Goal: Task Accomplishment & Management: Complete application form

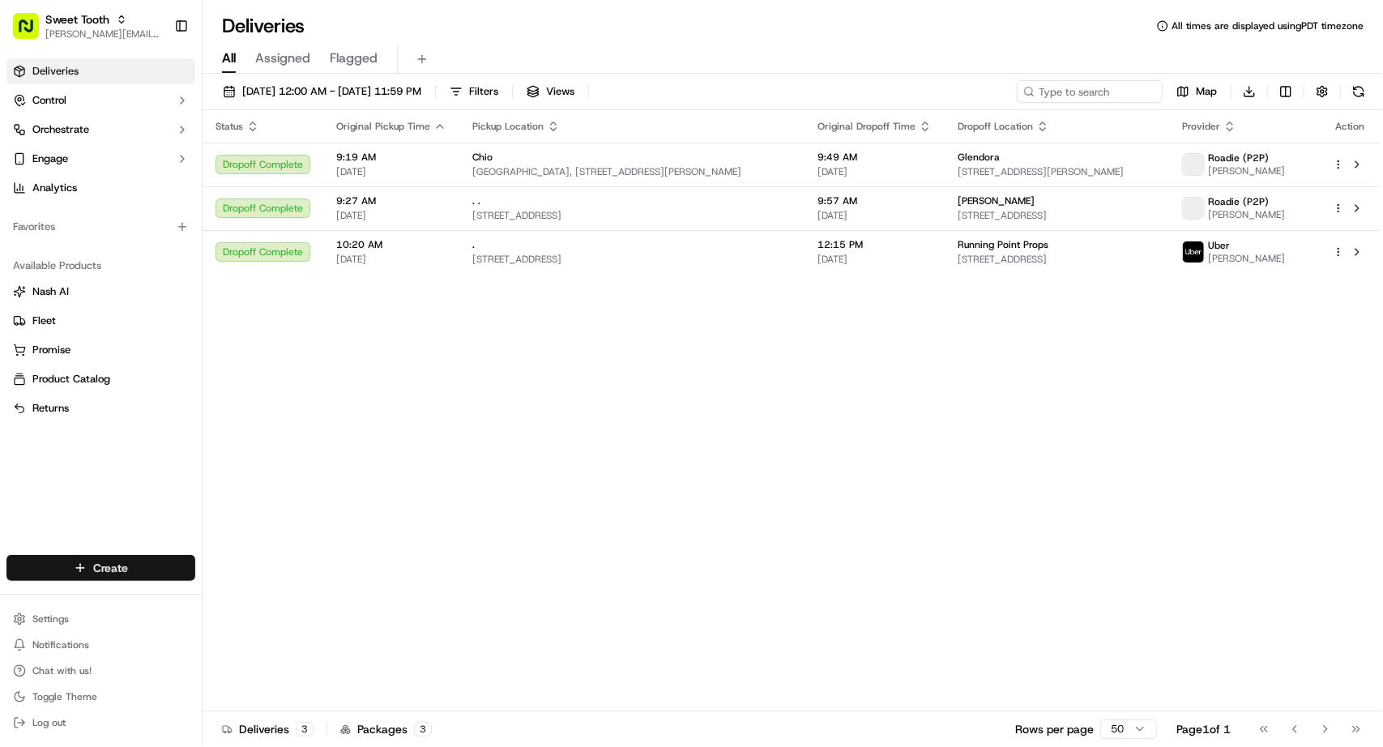
click at [163, 566] on html "Sweet Tooth [PERSON_NAME][EMAIL_ADDRESS][DOMAIN_NAME] Toggle Sidebar Deliveries…" at bounding box center [691, 373] width 1383 height 747
click at [296, 587] on link "Delivery" at bounding box center [292, 597] width 181 height 29
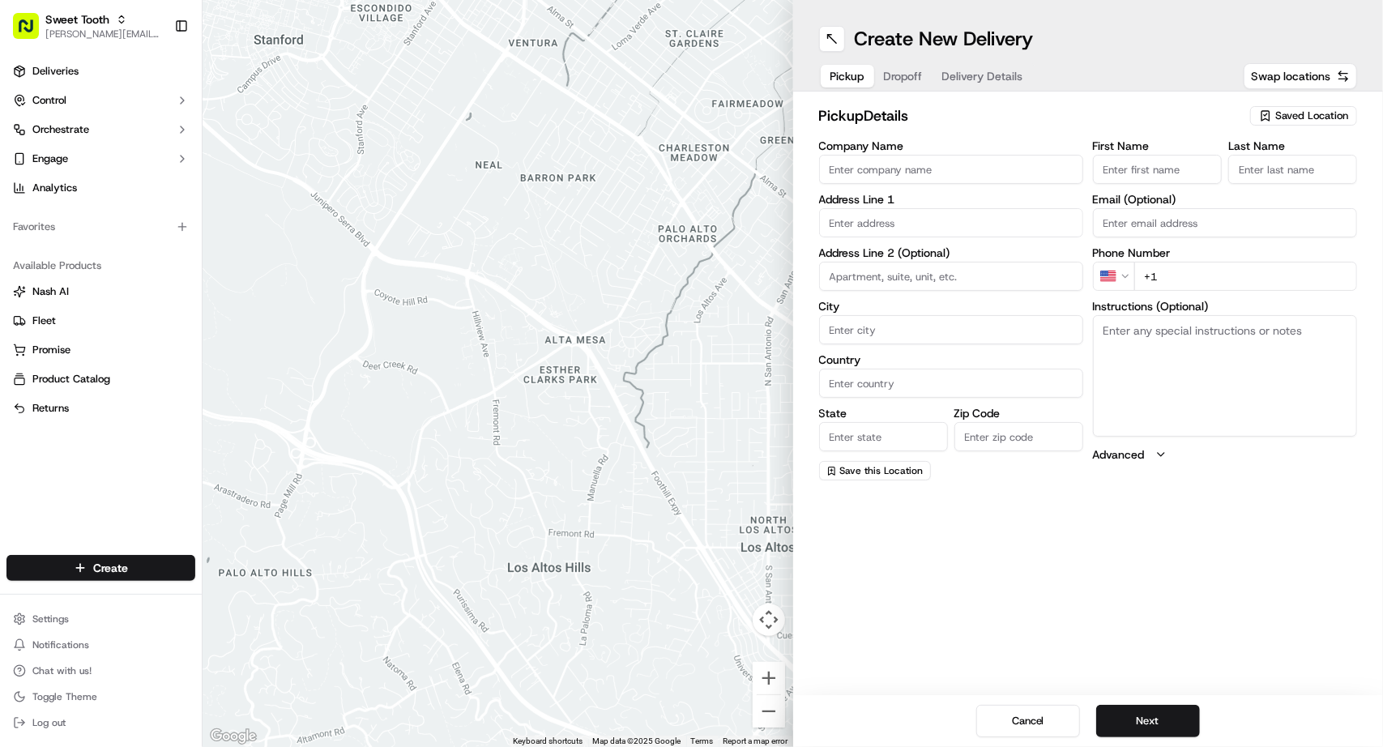
click at [1272, 114] on icon "button" at bounding box center [1265, 115] width 13 height 13
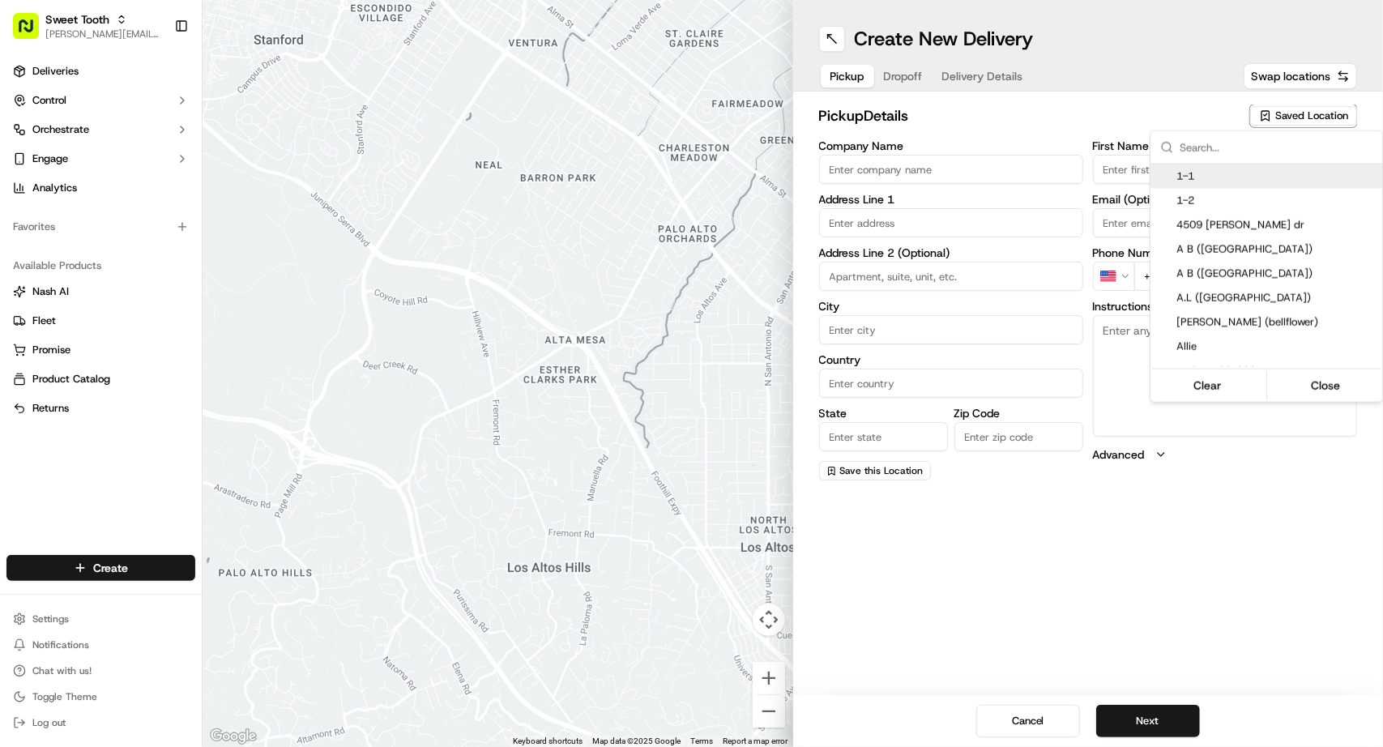
click at [1088, 171] on html "Sweet Tooth [PERSON_NAME][EMAIL_ADDRESS][DOMAIN_NAME] Toggle Sidebar Deliveries…" at bounding box center [691, 373] width 1383 height 747
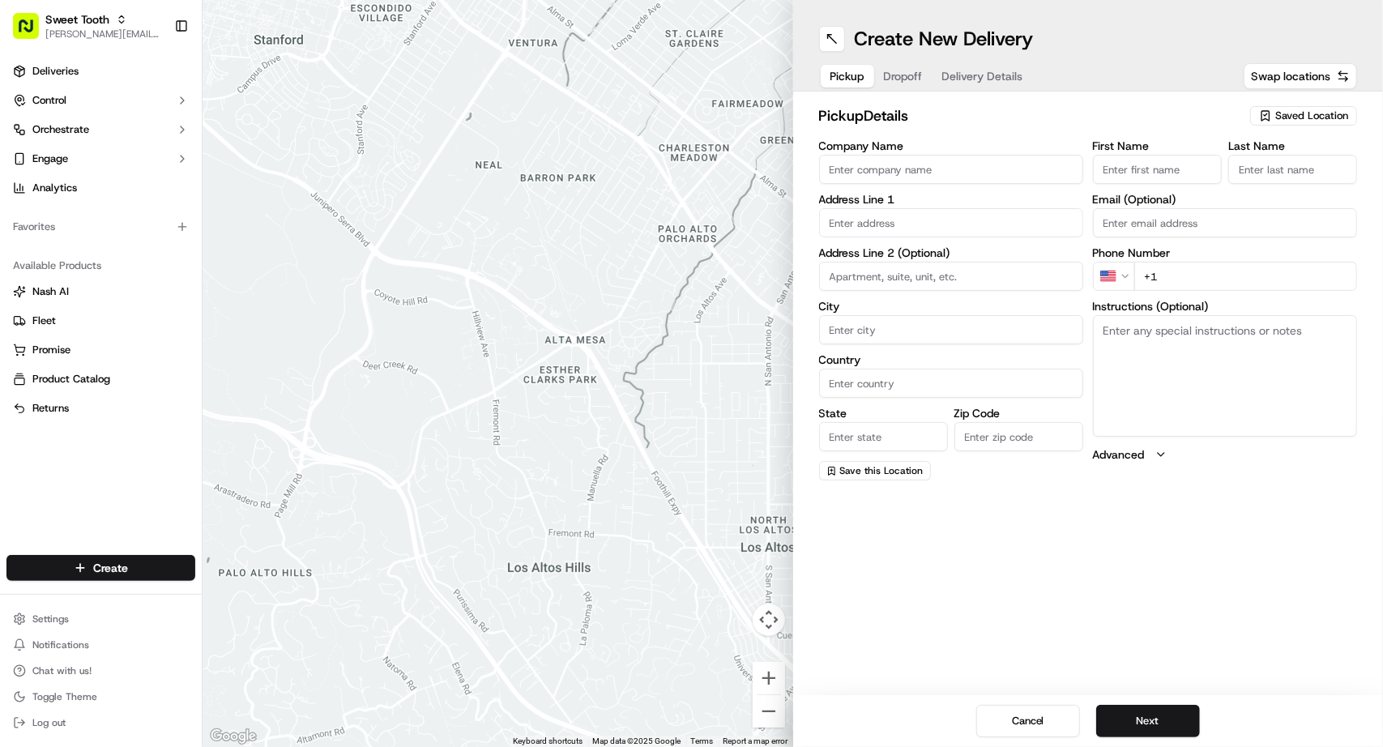
click at [1113, 169] on input "First Name" at bounding box center [1157, 169] width 129 height 29
type input "."
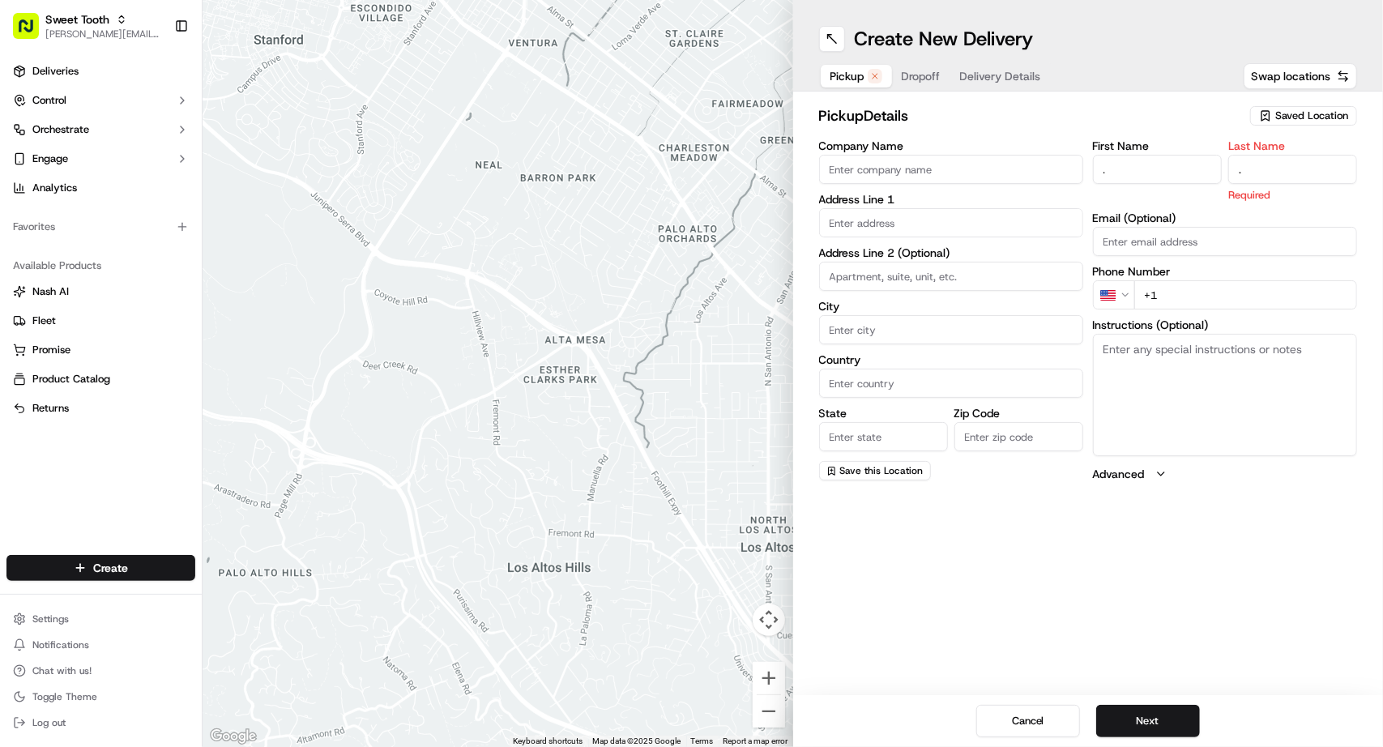
type input "."
click at [933, 229] on input "text" at bounding box center [951, 222] width 264 height 29
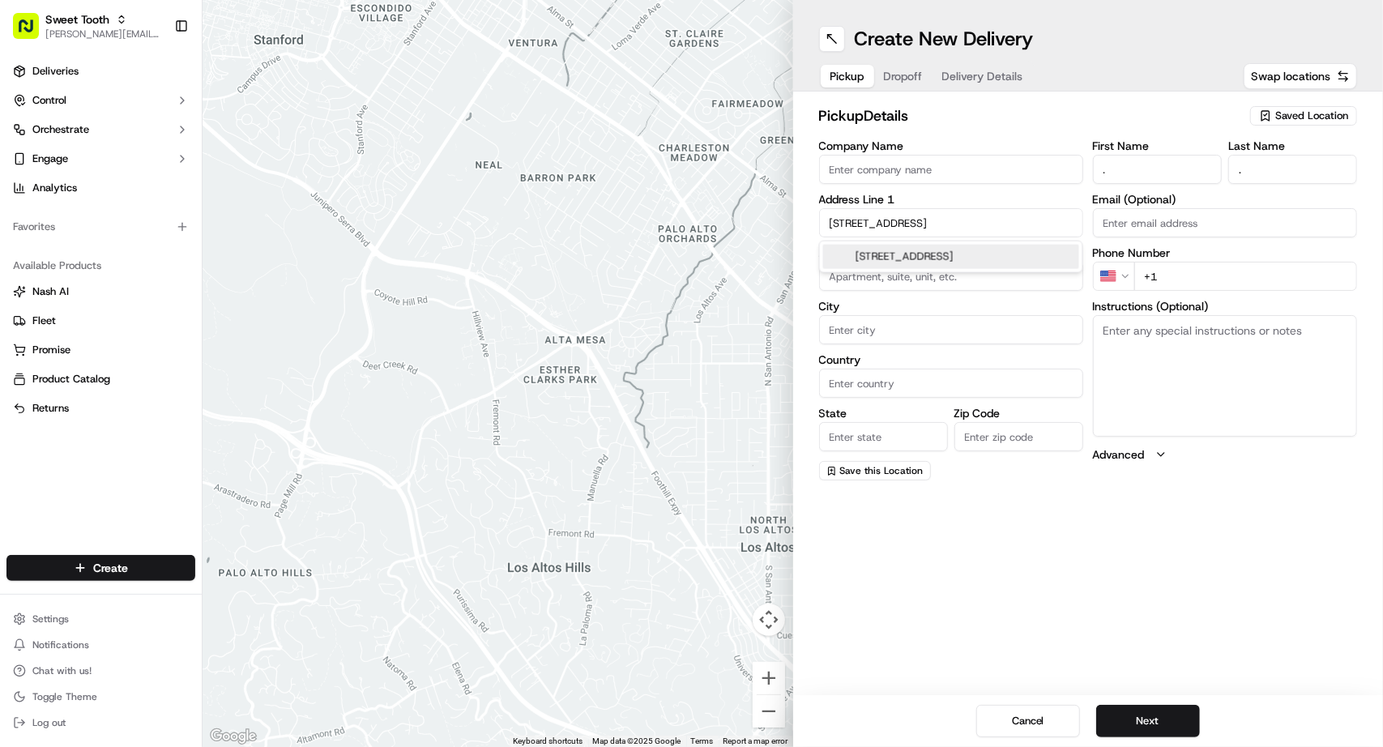
click at [940, 252] on div "[STREET_ADDRESS]" at bounding box center [951, 257] width 256 height 24
type input "[STREET_ADDRESS]"
type input "[GEOGRAPHIC_DATA]"
type input "CA"
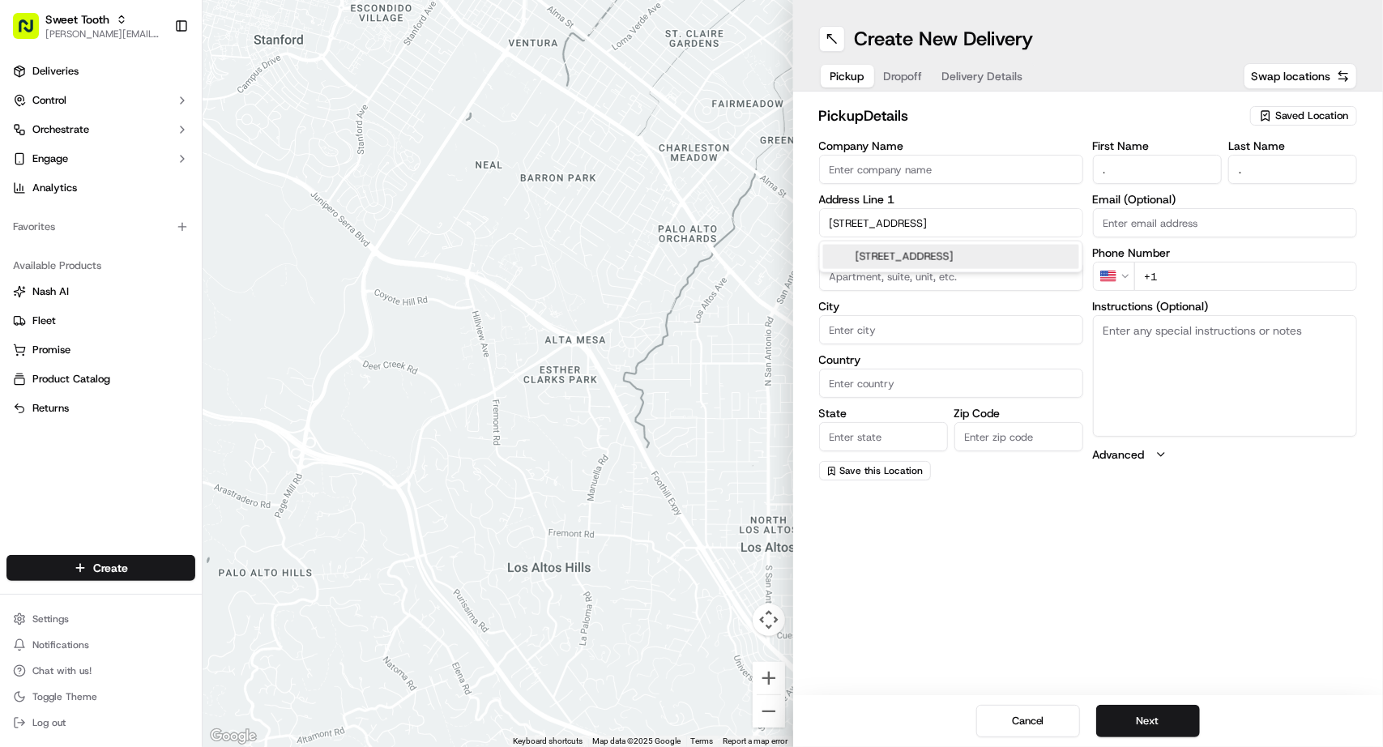
type input "90815"
type input "[STREET_ADDRESS]"
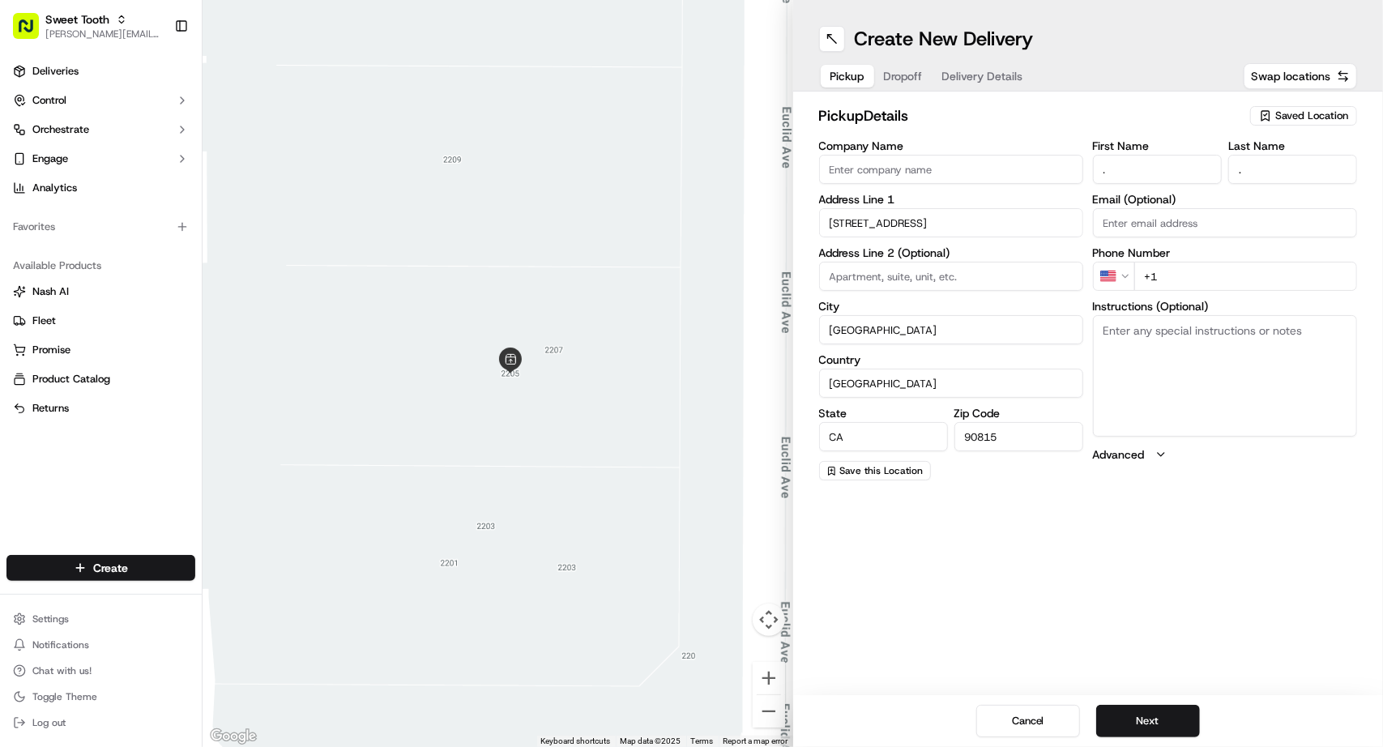
click at [1191, 276] on input "+1" at bounding box center [1245, 276] width 223 height 29
type input "[PHONE_NUMBER]"
click at [1169, 711] on button "Next" at bounding box center [1148, 721] width 104 height 32
click at [868, 224] on input "text" at bounding box center [951, 222] width 264 height 29
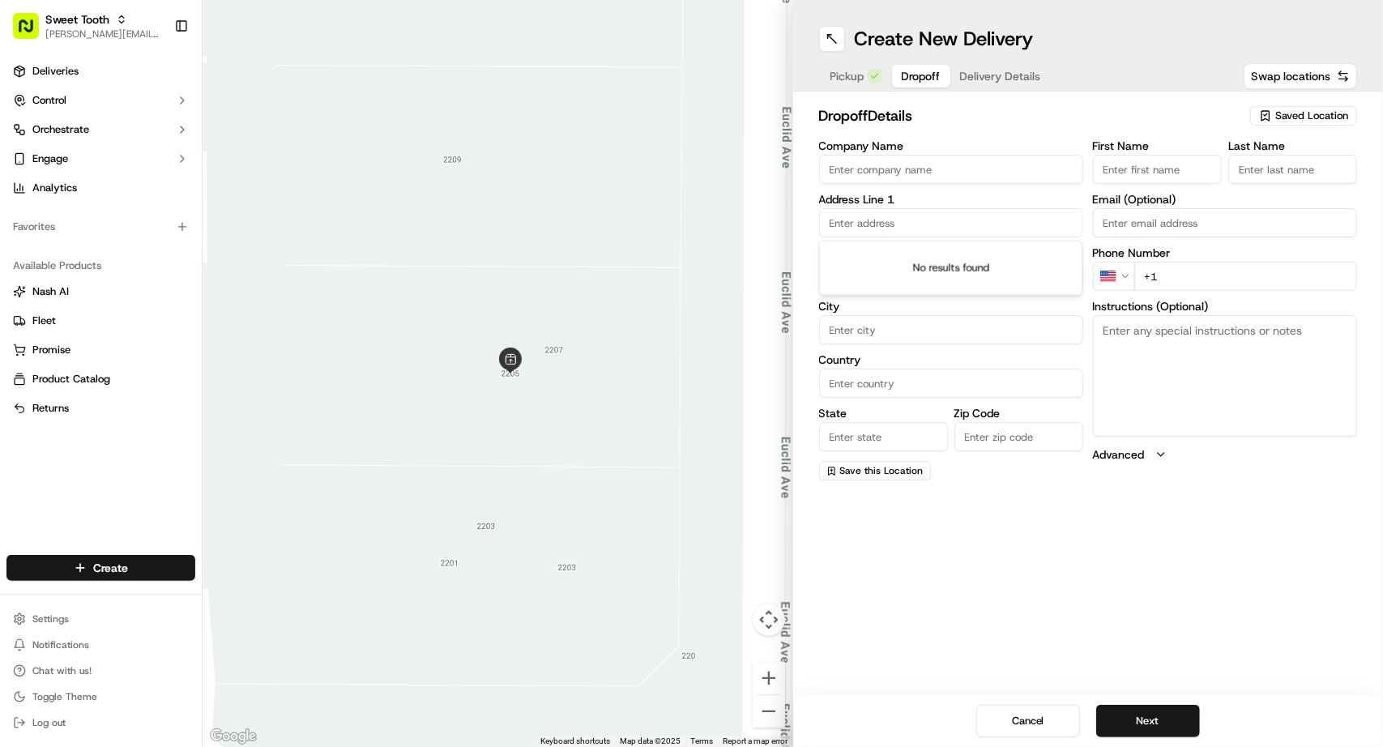
click at [1225, 357] on textarea "Instructions (Optional)" at bounding box center [1225, 375] width 264 height 121
click at [844, 62] on div "Pickup Dropoff Delivery Details" at bounding box center [935, 76] width 233 height 29
click at [849, 71] on span "Pickup" at bounding box center [847, 76] width 34 height 16
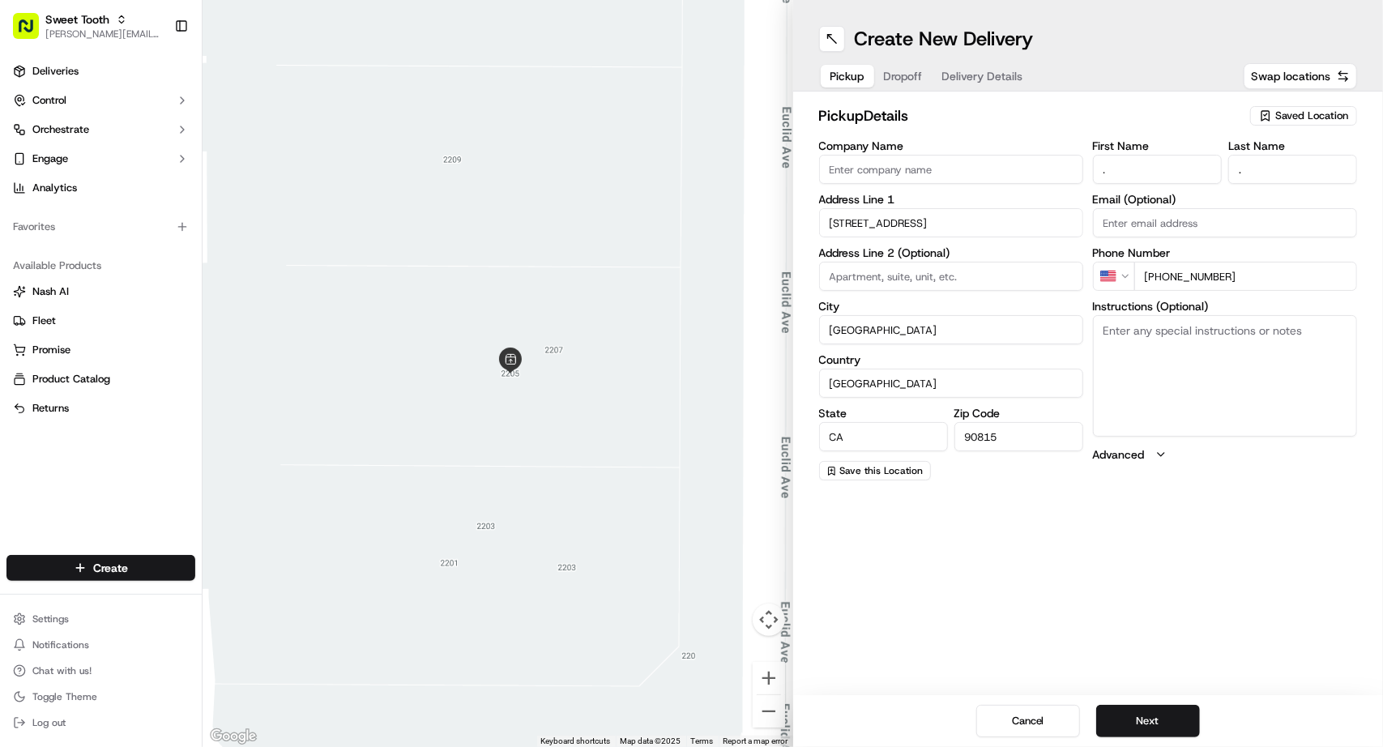
click at [1217, 382] on textarea "Instructions (Optional)" at bounding box center [1225, 375] width 264 height 121
type textarea "I will be ready after 5:30 please"
click at [1225, 557] on div "Create New Delivery Pickup Dropoff Delivery Details Swap locations pickup Detai…" at bounding box center [1088, 373] width 590 height 747
click at [1153, 696] on div "Cancel Next" at bounding box center [1088, 721] width 590 height 52
click at [1153, 714] on button "Next" at bounding box center [1148, 721] width 104 height 32
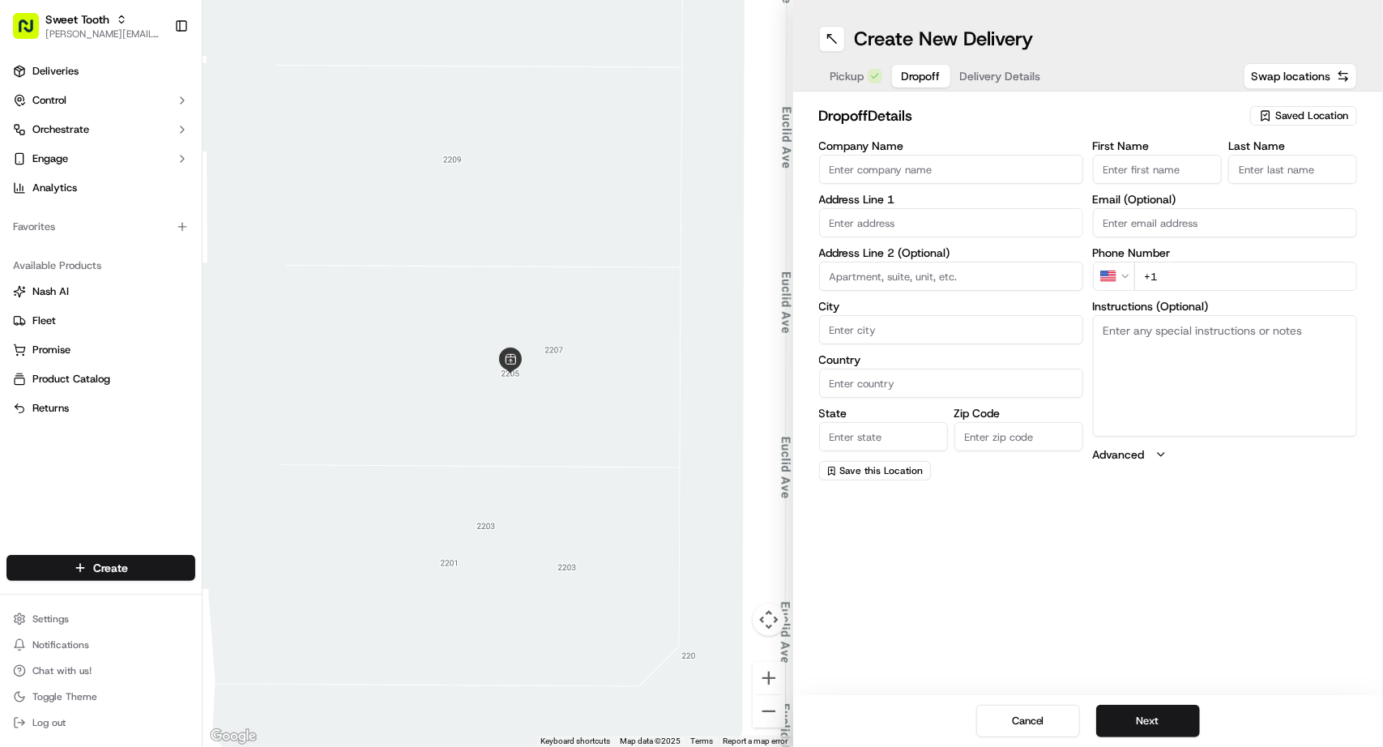
click at [861, 215] on input "text" at bounding box center [951, 222] width 264 height 29
paste input "[STREET_ADDRESS]"
click at [888, 251] on div "[STREET_ADDRESS]" at bounding box center [951, 257] width 256 height 24
type input "[STREET_ADDRESS]"
type input "[GEOGRAPHIC_DATA]"
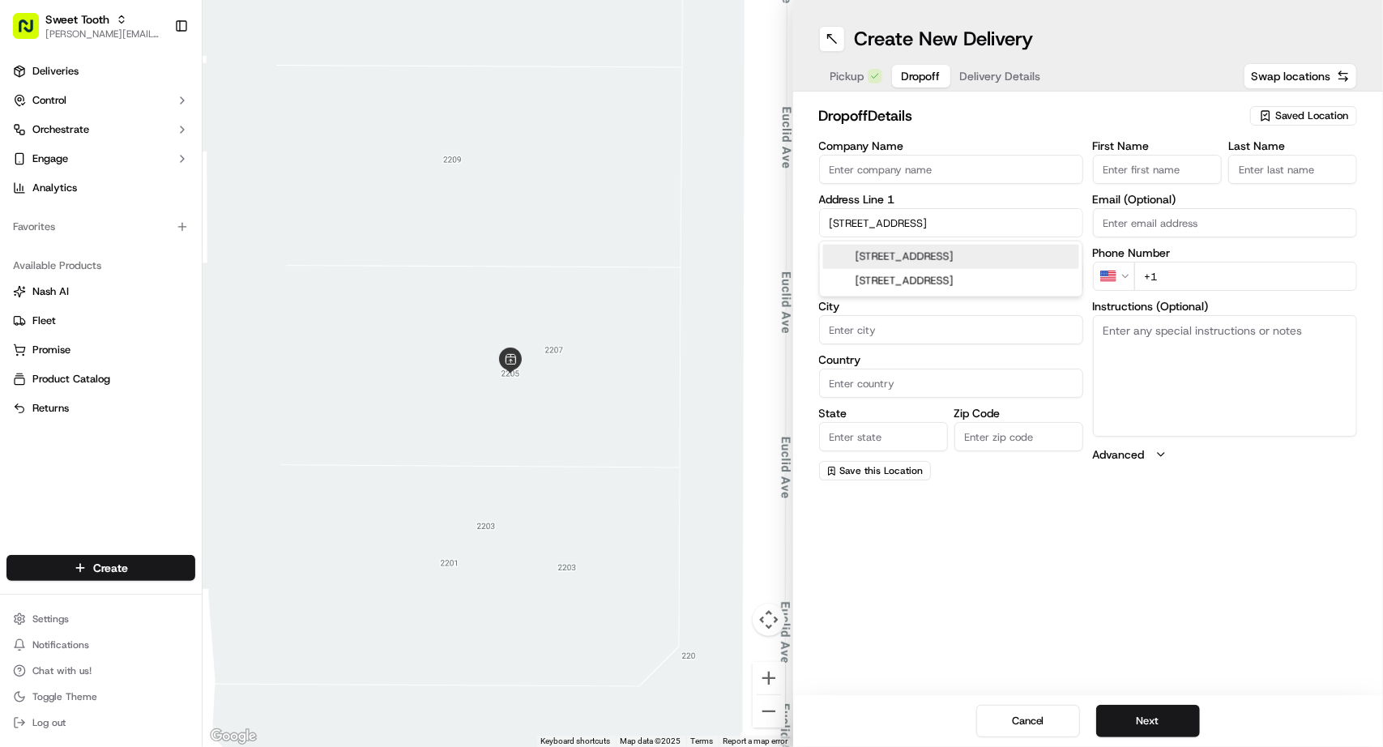
type input "[GEOGRAPHIC_DATA]"
type input "CA"
type input "92646"
type input "[STREET_ADDRESS]"
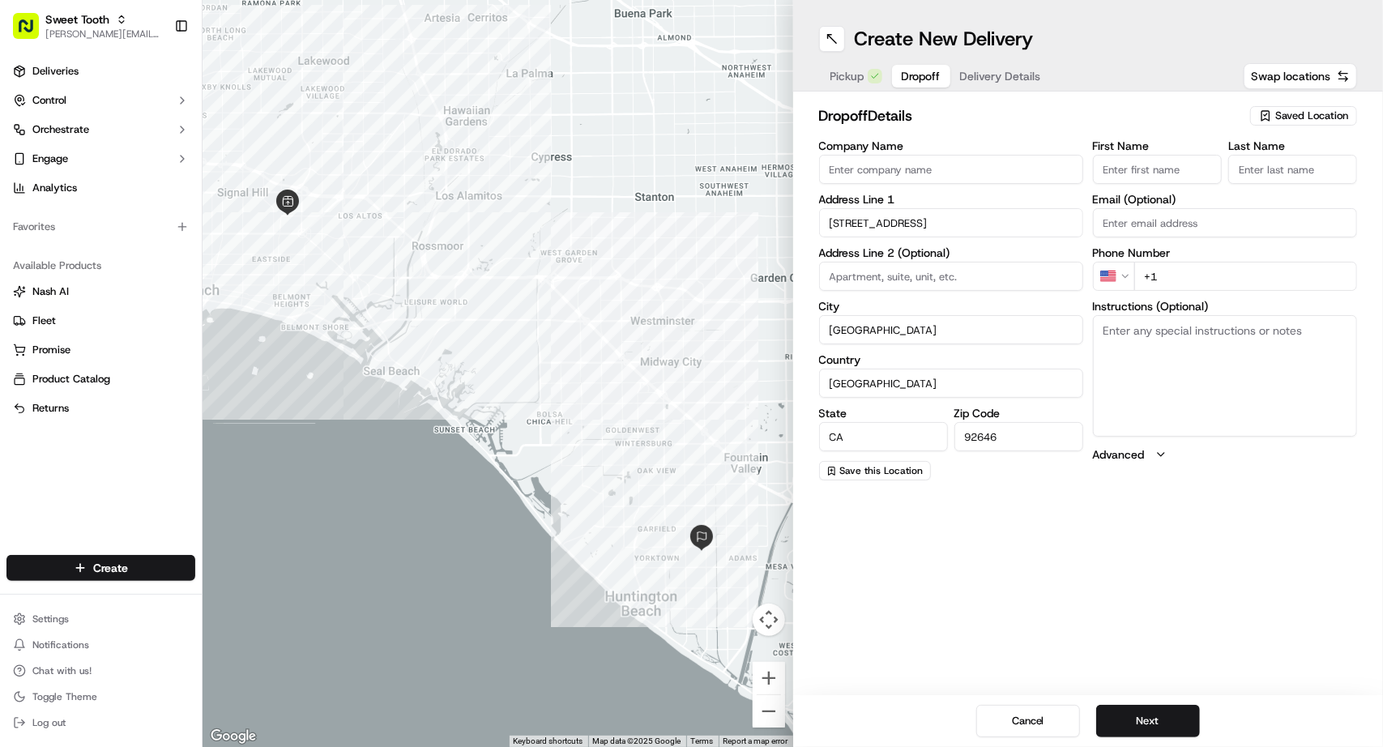
click at [1150, 164] on input "First Name" at bounding box center [1157, 169] width 129 height 29
paste input "Hailey"
type input "Hailey"
click at [1140, 128] on div "dropoff Details Saved Location" at bounding box center [1088, 118] width 539 height 29
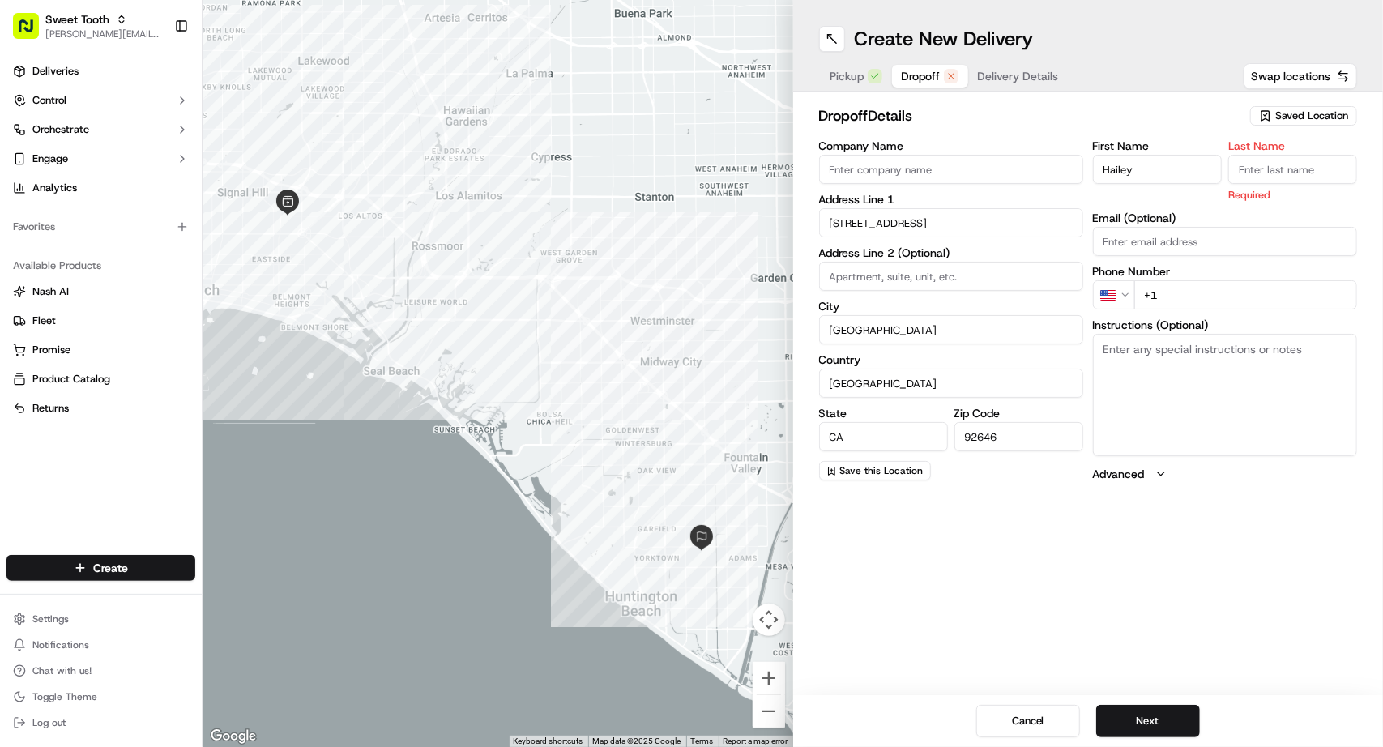
click at [1251, 182] on input "Last Name" at bounding box center [1292, 169] width 129 height 29
paste input "[PERSON_NAME]"
type input "[PERSON_NAME]"
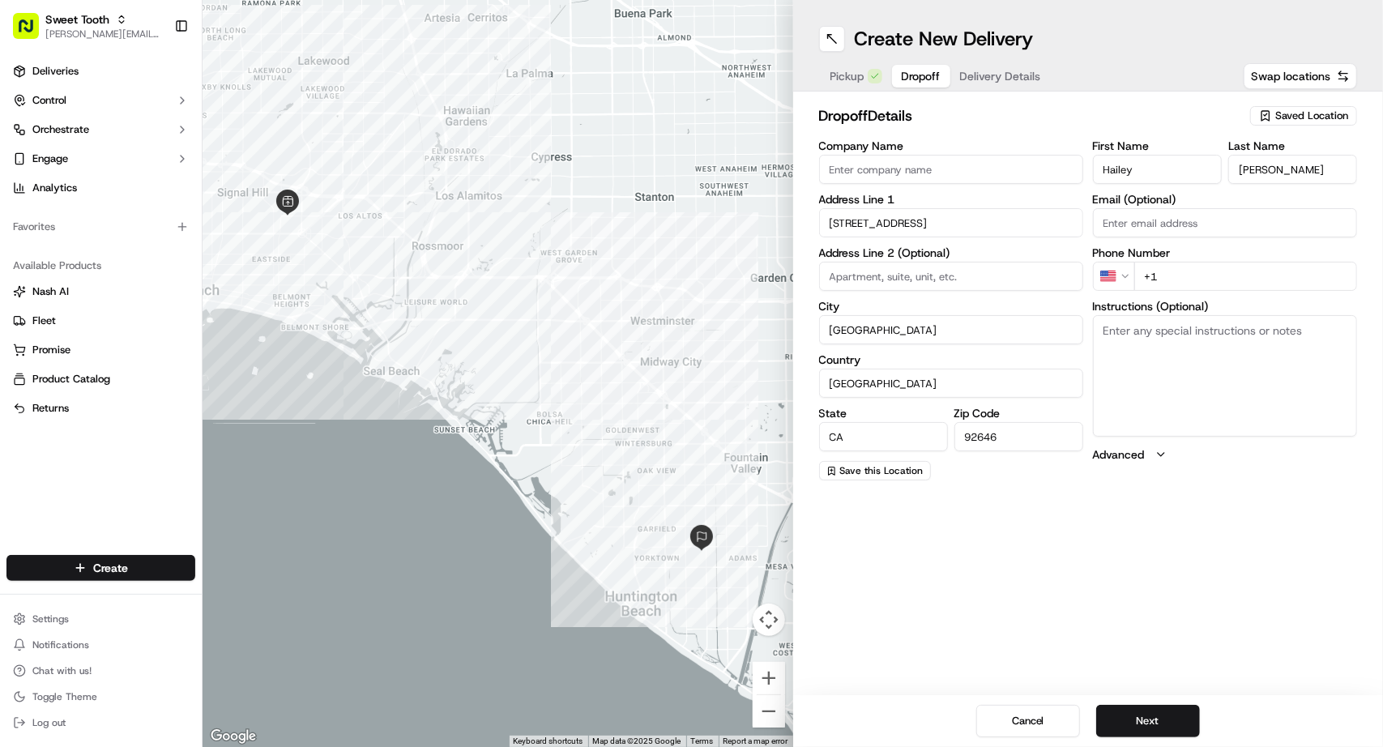
click at [1157, 114] on h2 "dropoff Details" at bounding box center [1030, 115] width 422 height 23
click at [1186, 274] on input "+1" at bounding box center [1245, 276] width 223 height 29
paste input "[PHONE_NUMBER]"
type input "[PHONE_NUMBER]"
click at [1259, 505] on div "Create New Delivery Pickup Dropoff Delivery Details Swap locations dropoff Deta…" at bounding box center [1088, 373] width 590 height 747
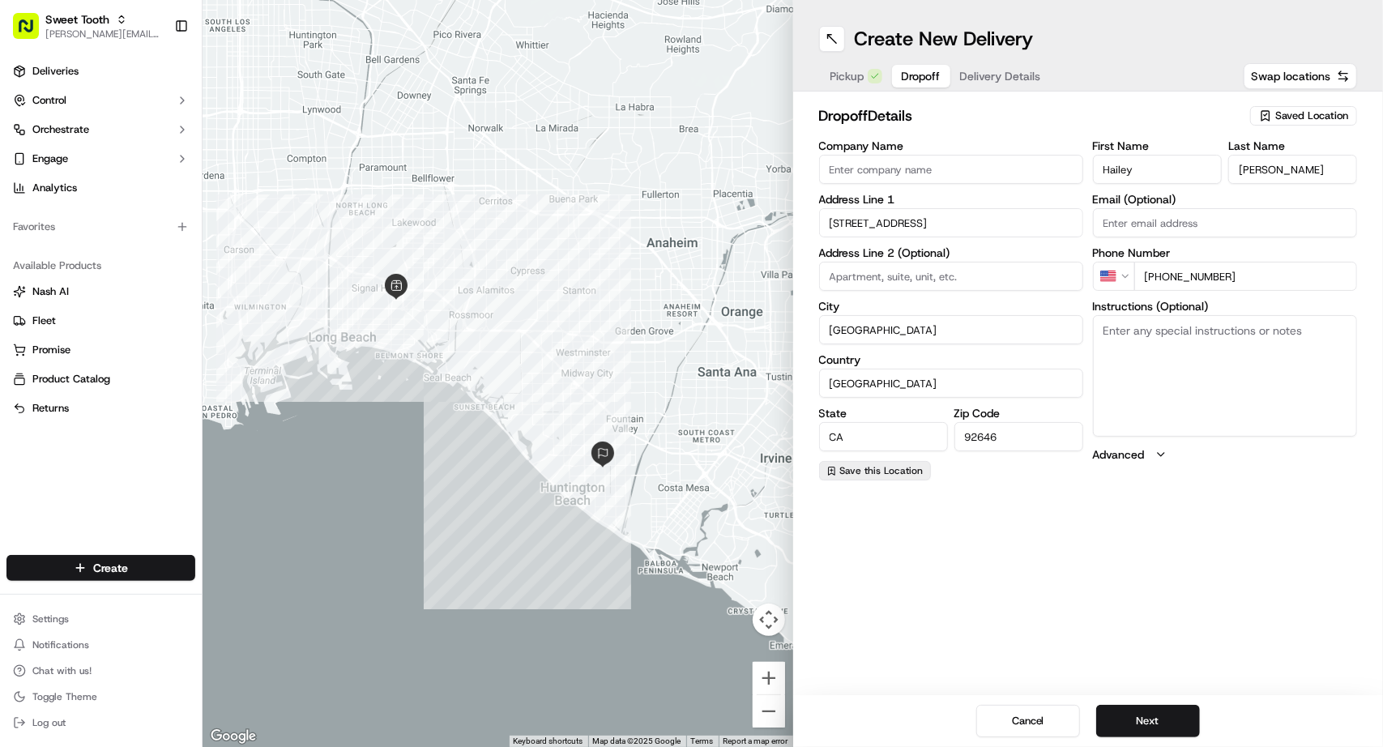
click at [870, 471] on span "Save this Location" at bounding box center [881, 470] width 83 height 13
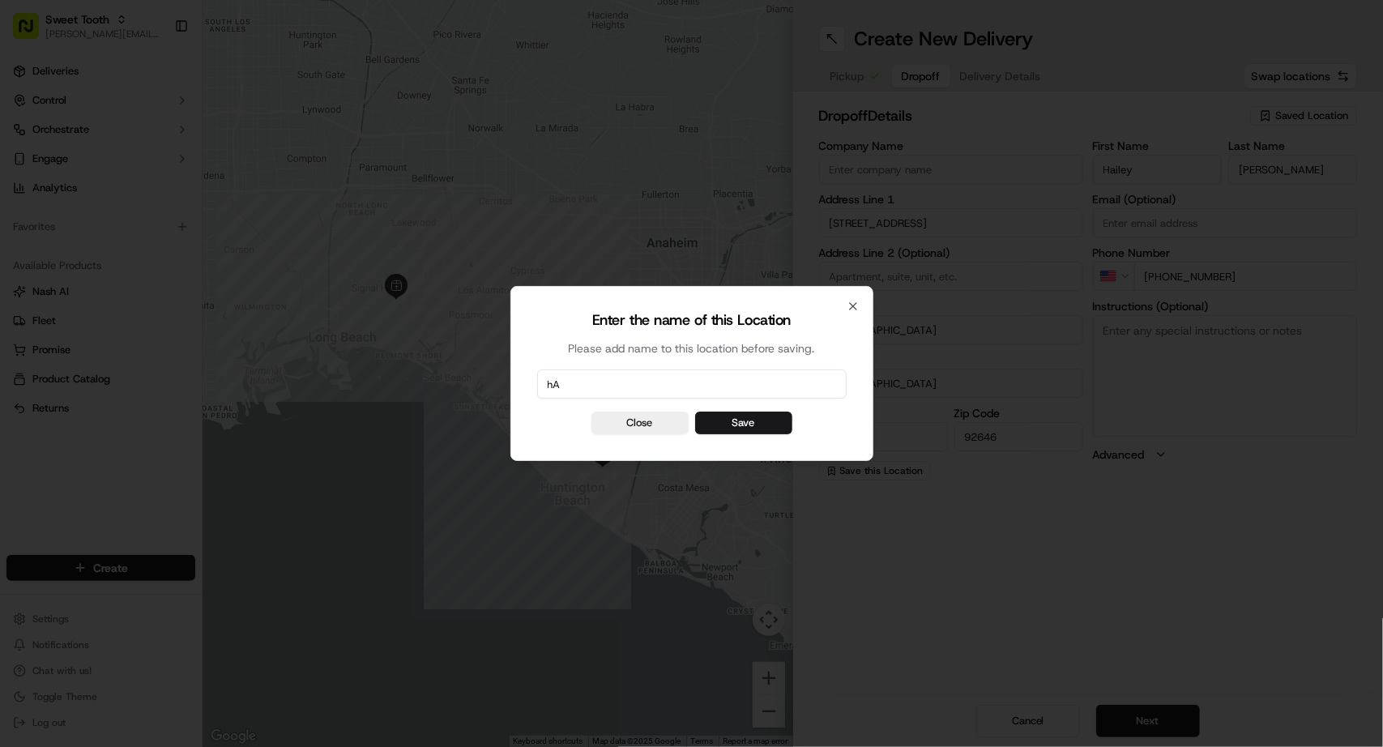
type input "h"
type input "[PERSON_NAME]"
click at [762, 418] on button "Save" at bounding box center [743, 422] width 97 height 23
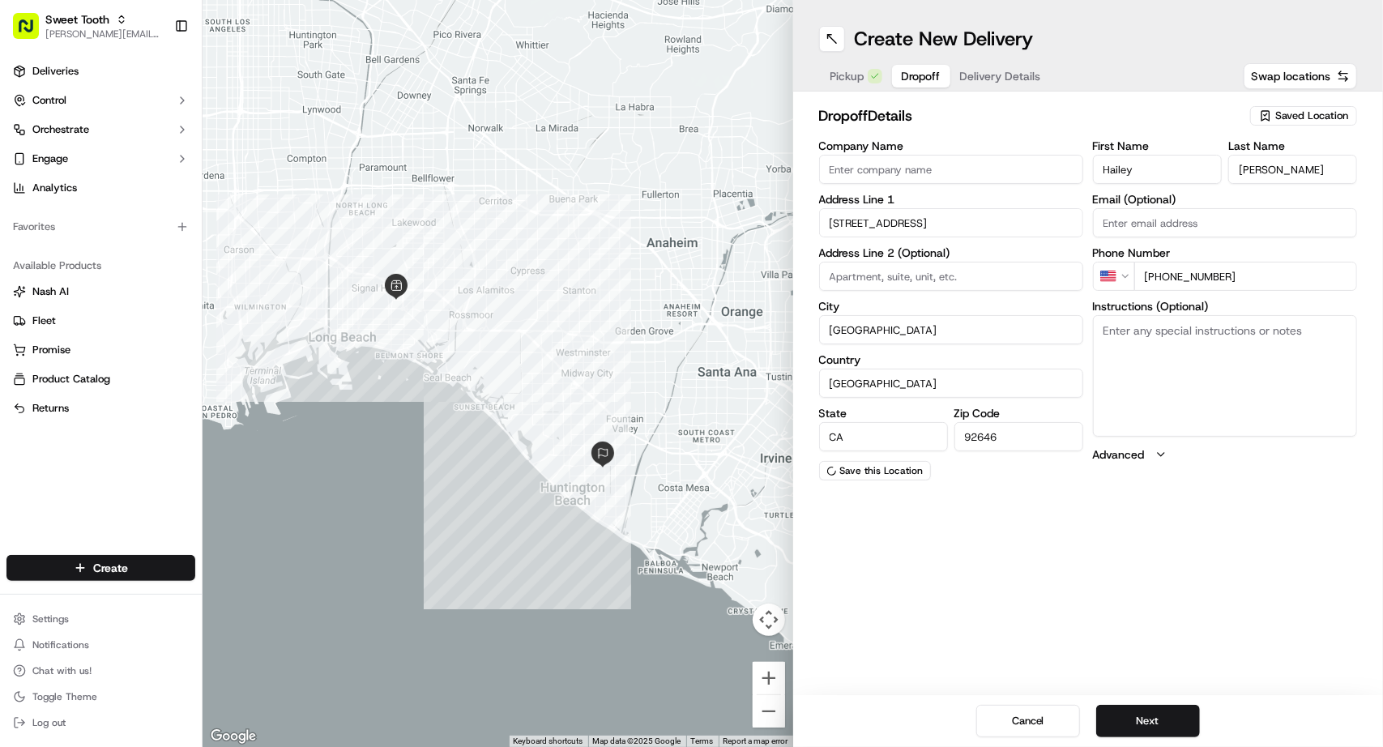
click at [845, 79] on span "Pickup" at bounding box center [847, 76] width 34 height 16
click at [885, 475] on span "Save this Location" at bounding box center [881, 470] width 83 height 13
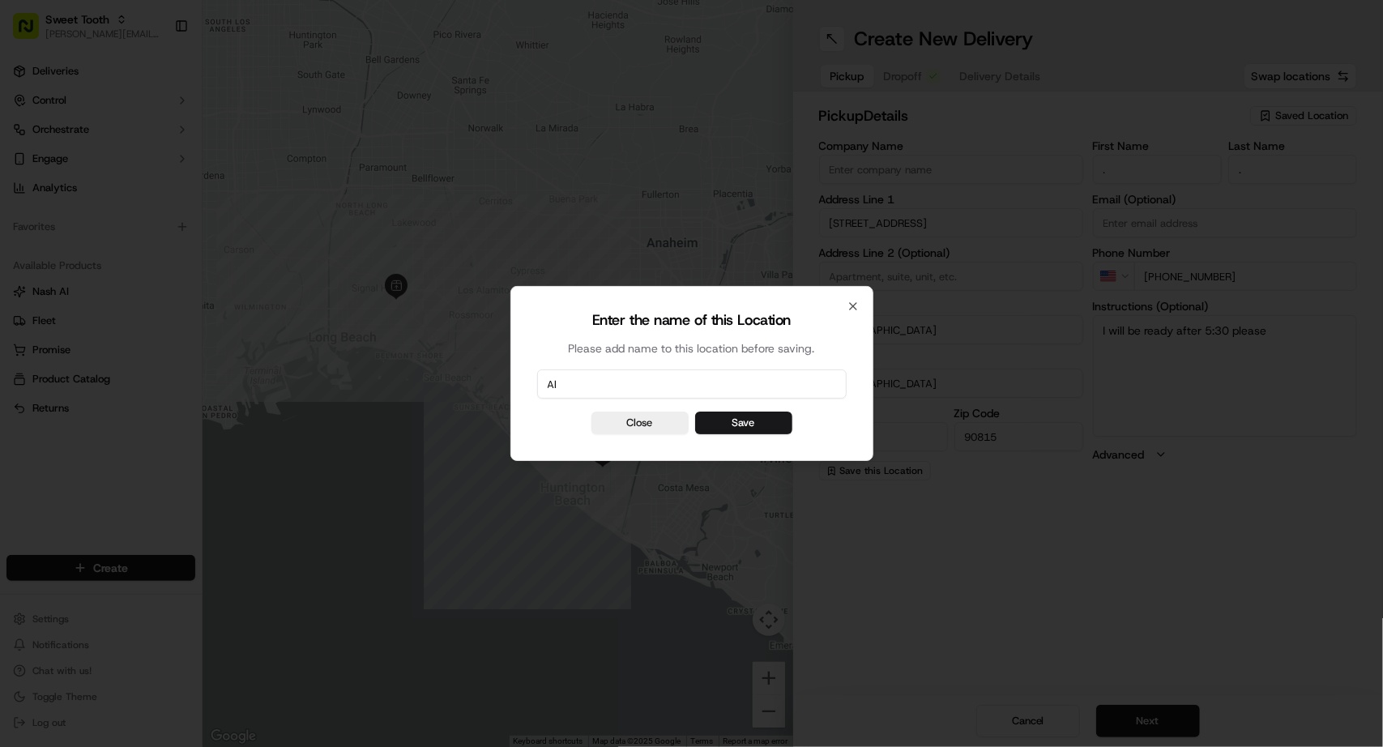
type input "A"
type input "AL ([GEOGRAPHIC_DATA])"
click at [744, 411] on button "Save" at bounding box center [743, 422] width 97 height 23
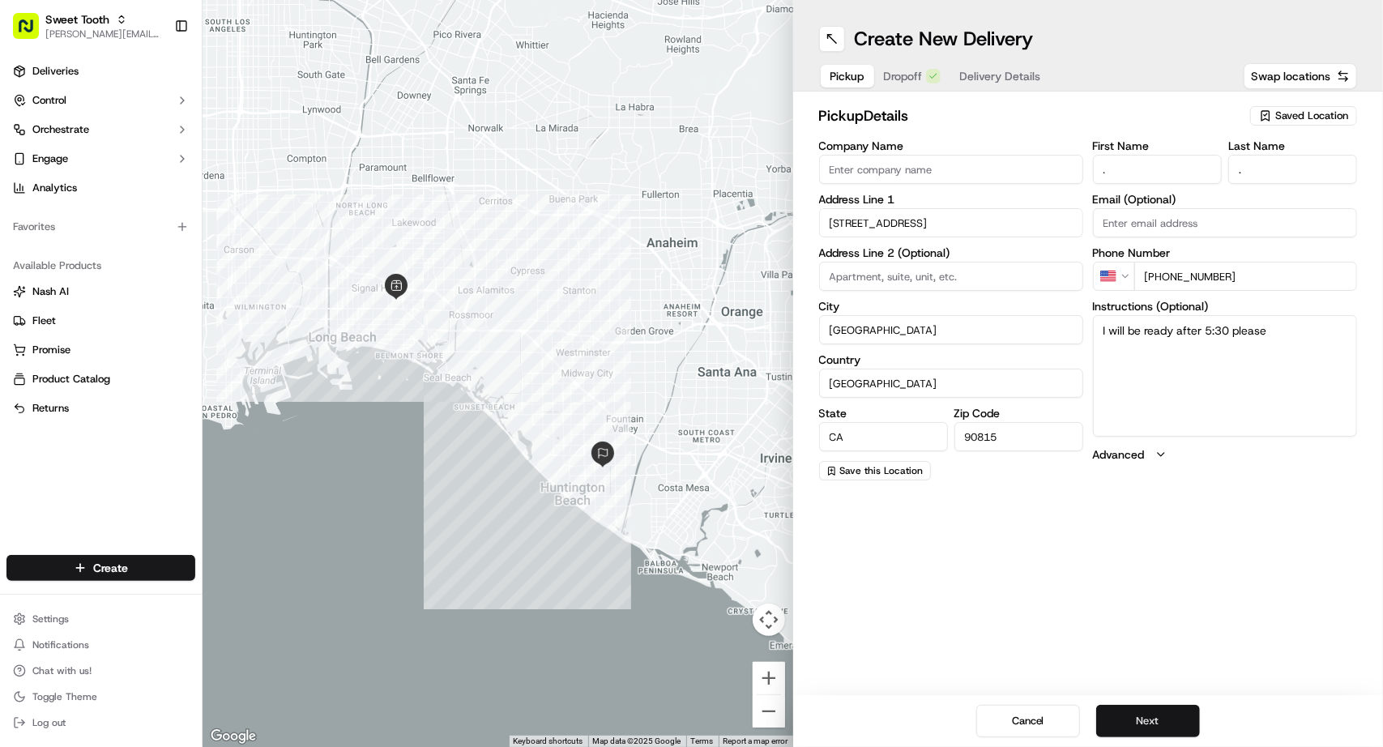
click at [1134, 714] on button "Next" at bounding box center [1148, 721] width 104 height 32
click at [1155, 727] on button "Next" at bounding box center [1148, 721] width 104 height 32
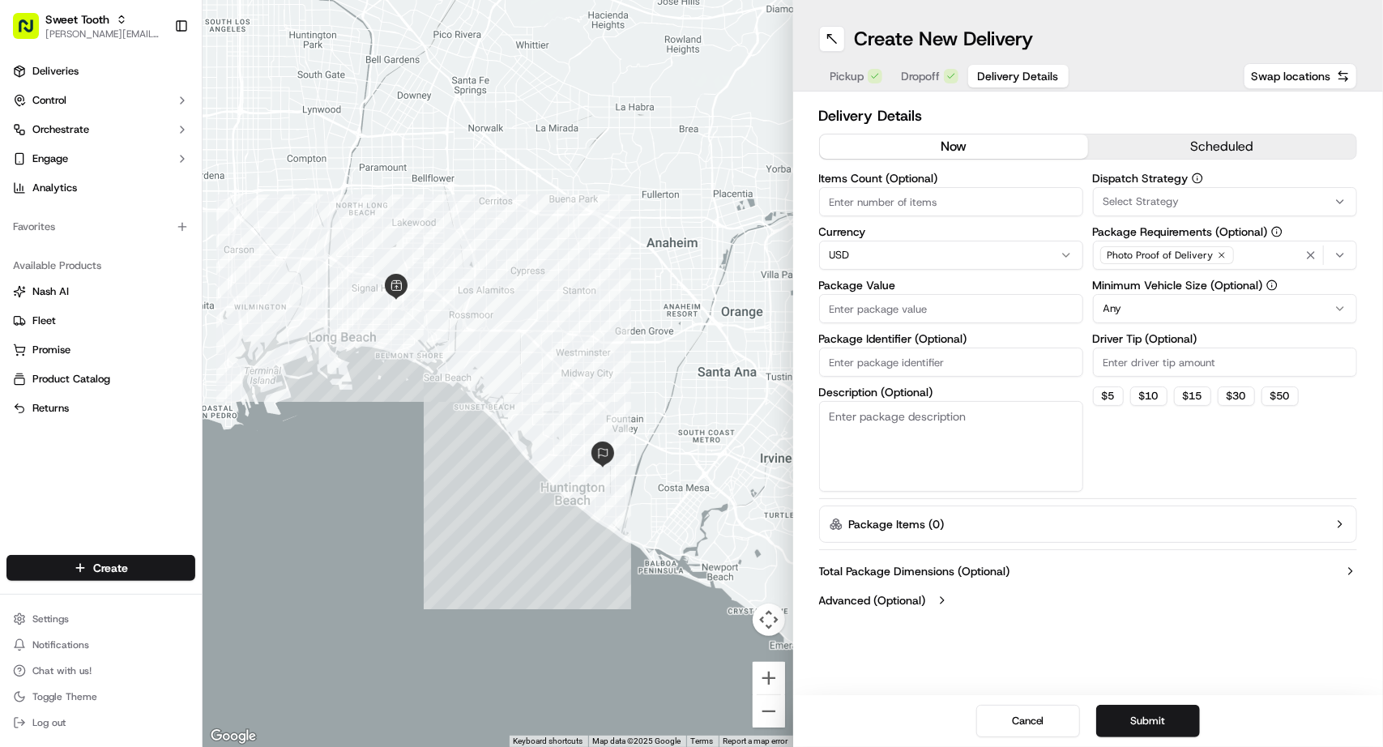
click at [906, 313] on input "Package Value" at bounding box center [951, 308] width 264 height 29
type input "150"
click at [1162, 717] on button "Submit" at bounding box center [1148, 721] width 104 height 32
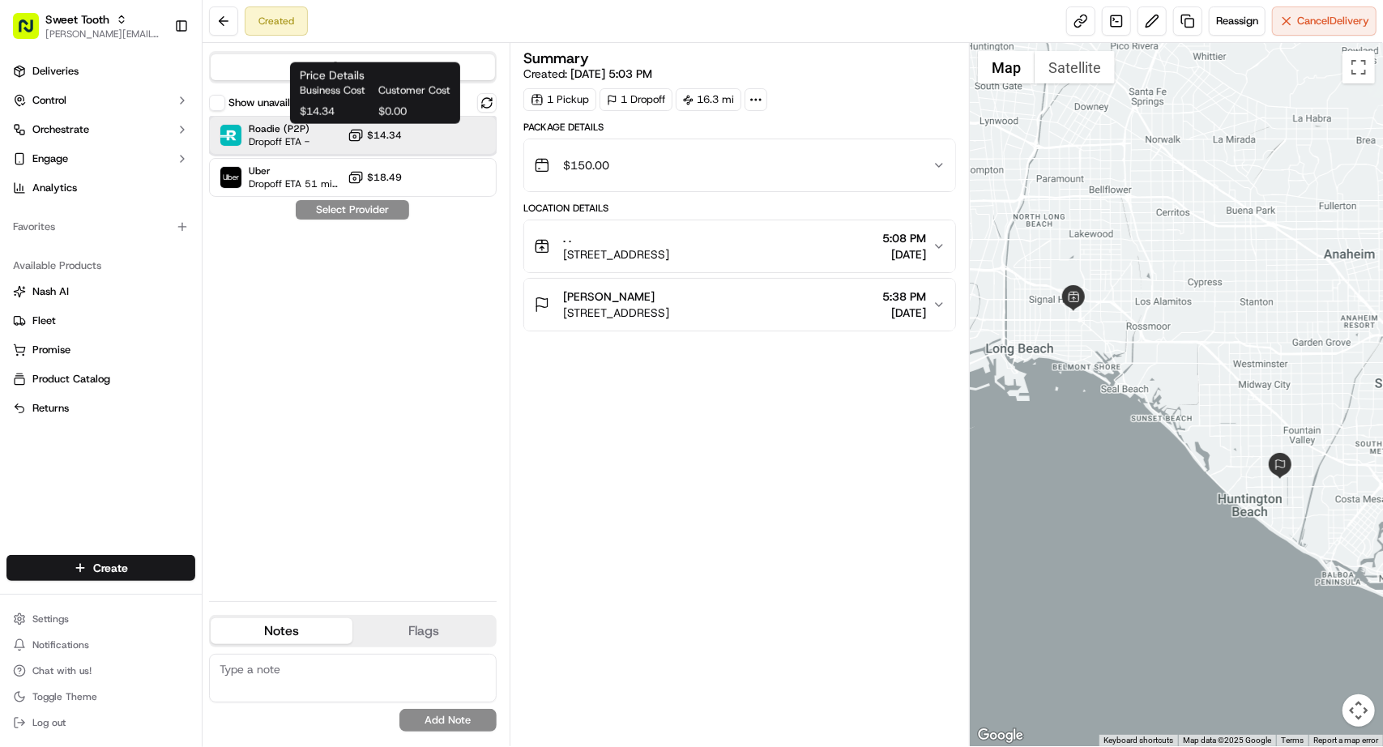
click at [343, 133] on div "Roadie (P2P) Dropoff ETA - $14.34" at bounding box center [353, 135] width 288 height 39
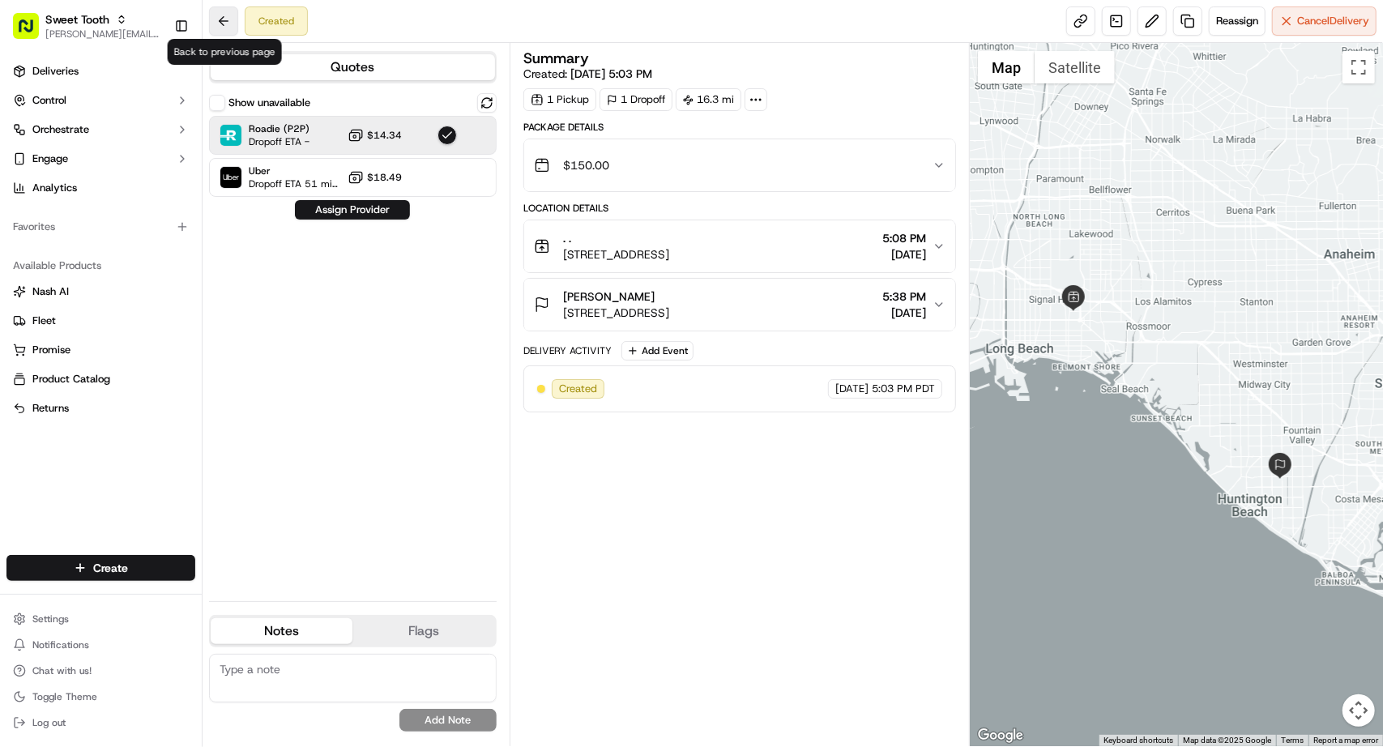
click at [237, 22] on button at bounding box center [223, 20] width 29 height 29
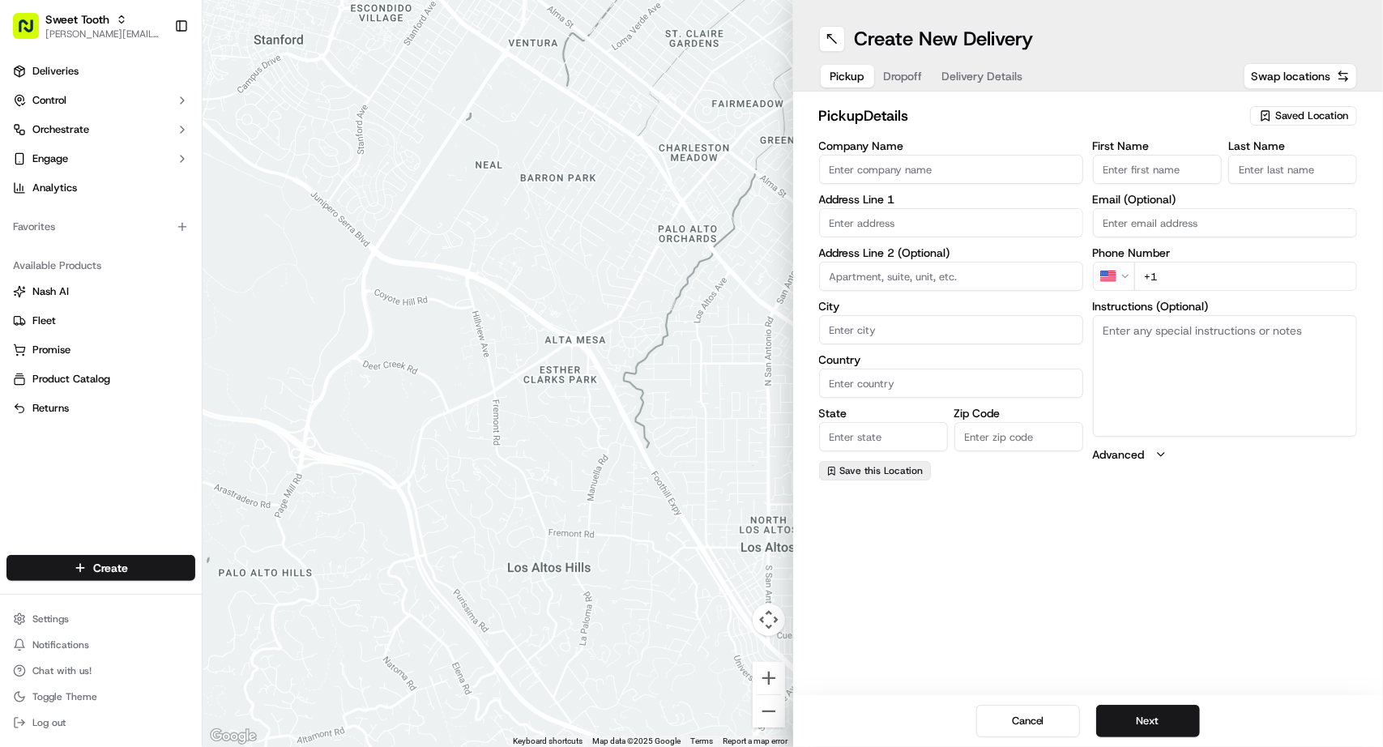
click at [867, 467] on span "Save this Location" at bounding box center [881, 470] width 83 height 13
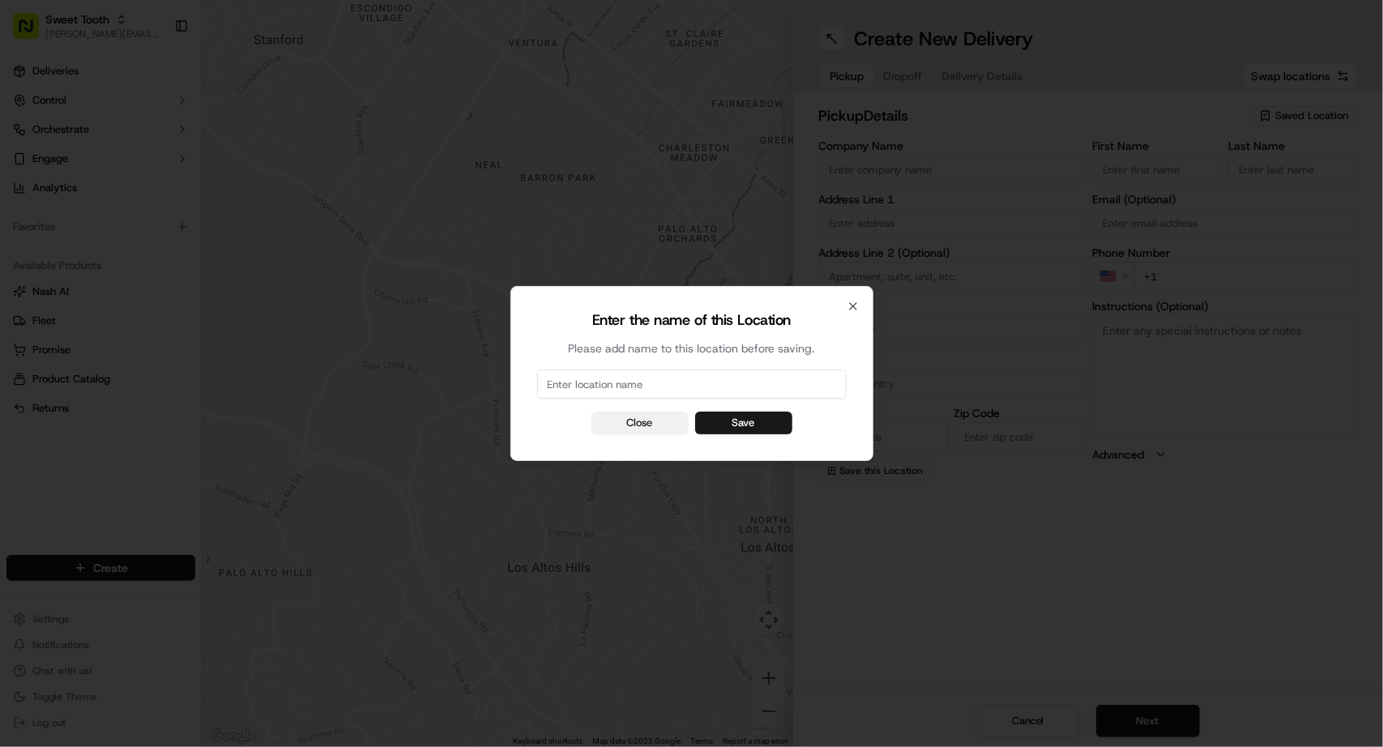
click at [643, 414] on button "Close" at bounding box center [639, 422] width 97 height 23
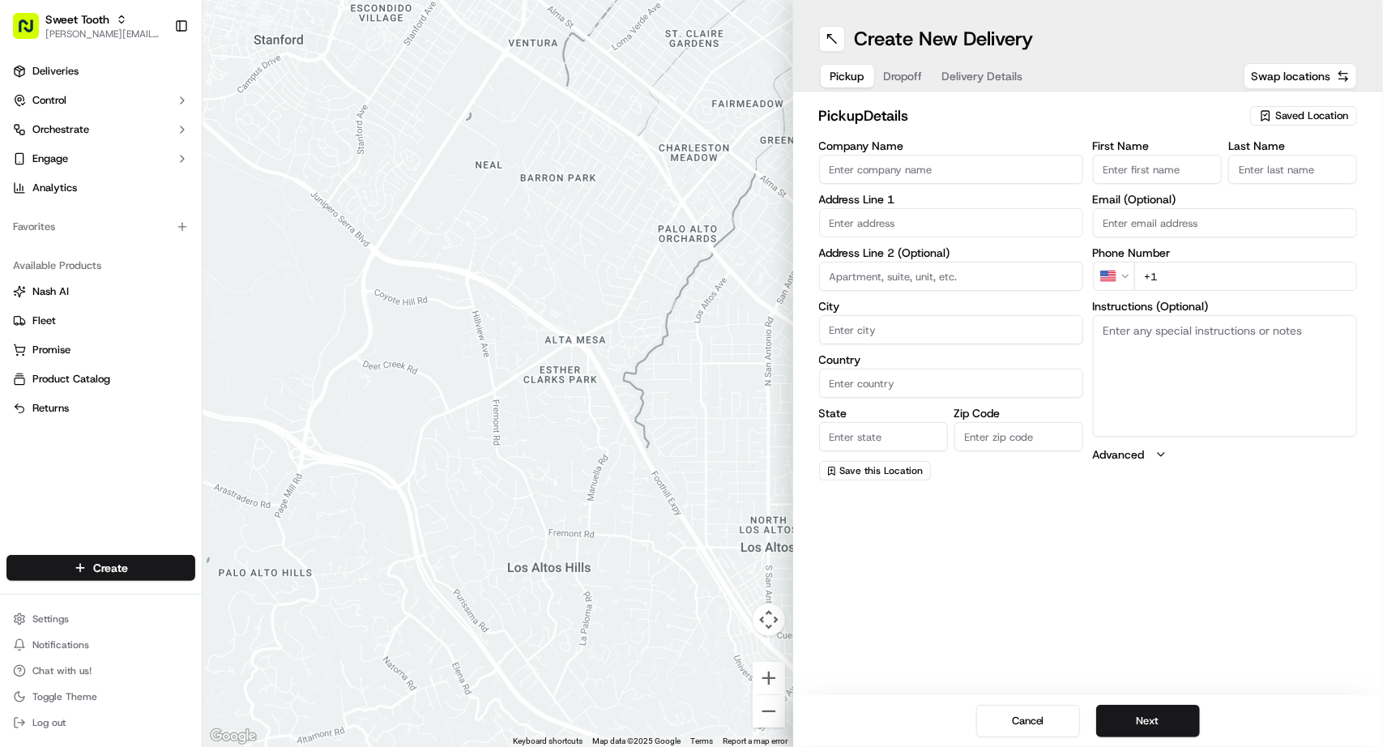
click at [1288, 116] on span "Saved Location" at bounding box center [1311, 116] width 73 height 15
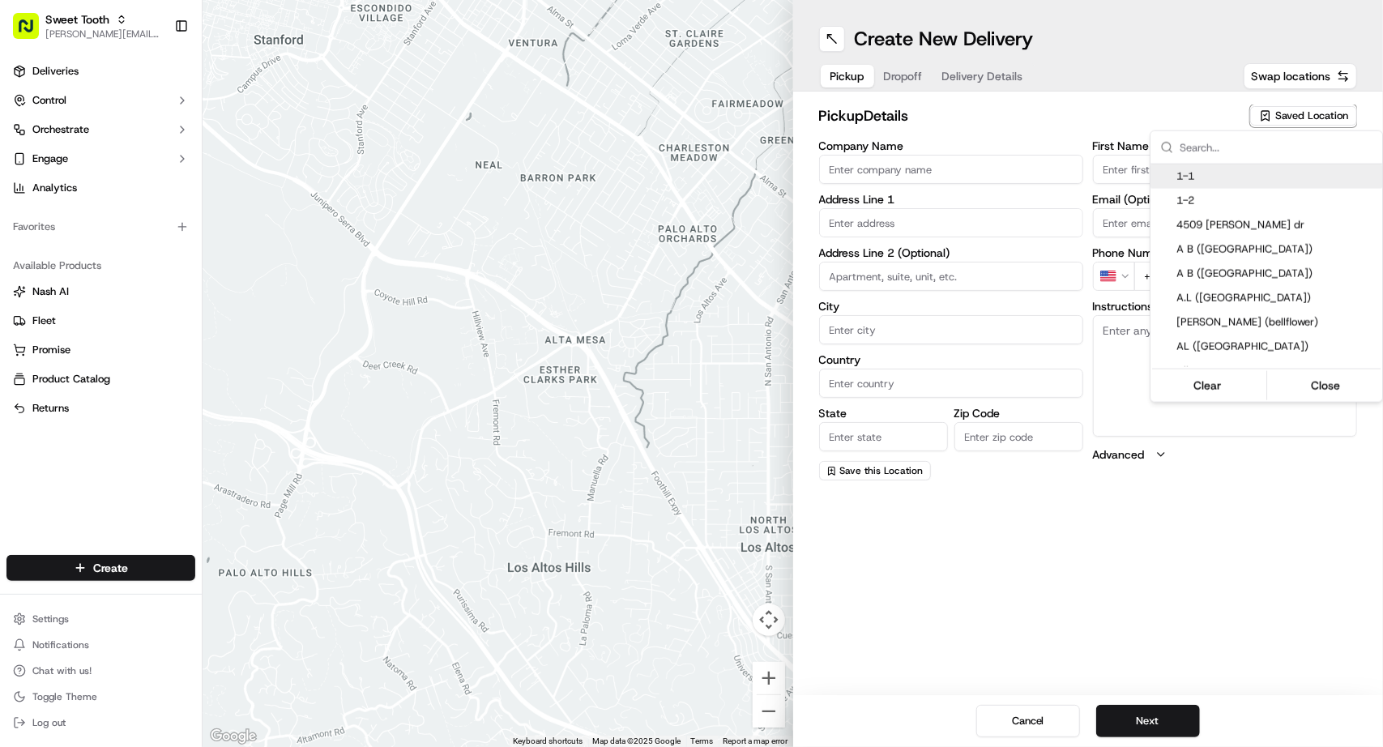
click at [1107, 113] on html "Sweet Tooth [PERSON_NAME][EMAIL_ADDRESS][DOMAIN_NAME] Toggle Sidebar Deliveries…" at bounding box center [691, 373] width 1383 height 747
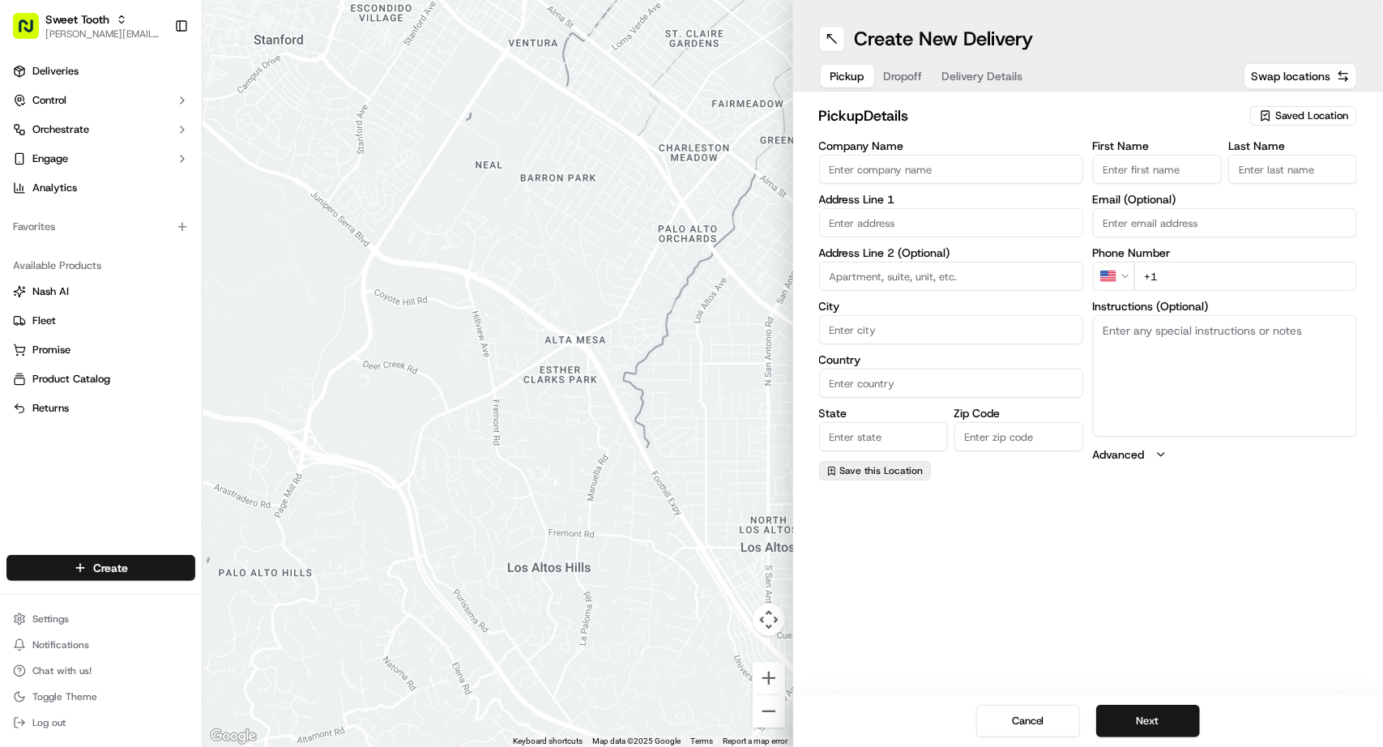
click at [849, 474] on span "Save this Location" at bounding box center [881, 470] width 83 height 13
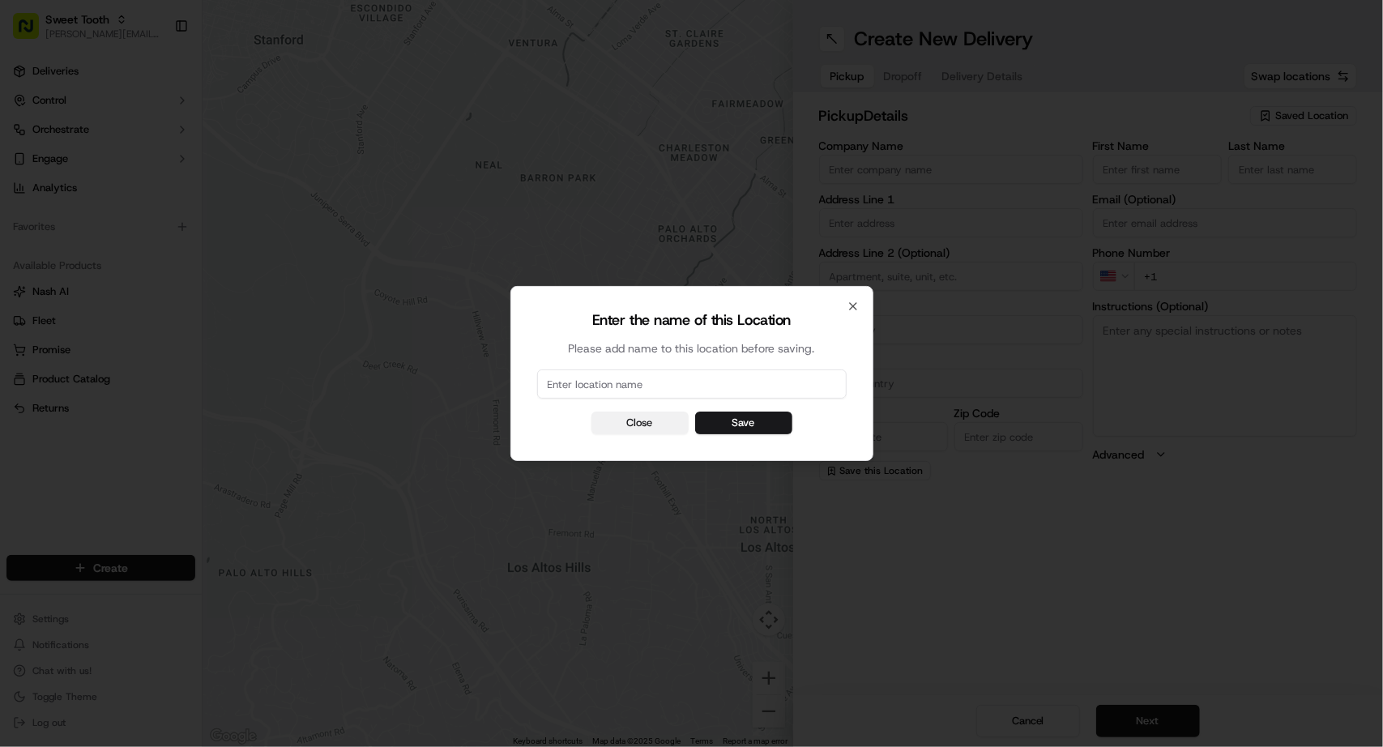
click at [659, 427] on button "Close" at bounding box center [639, 422] width 97 height 23
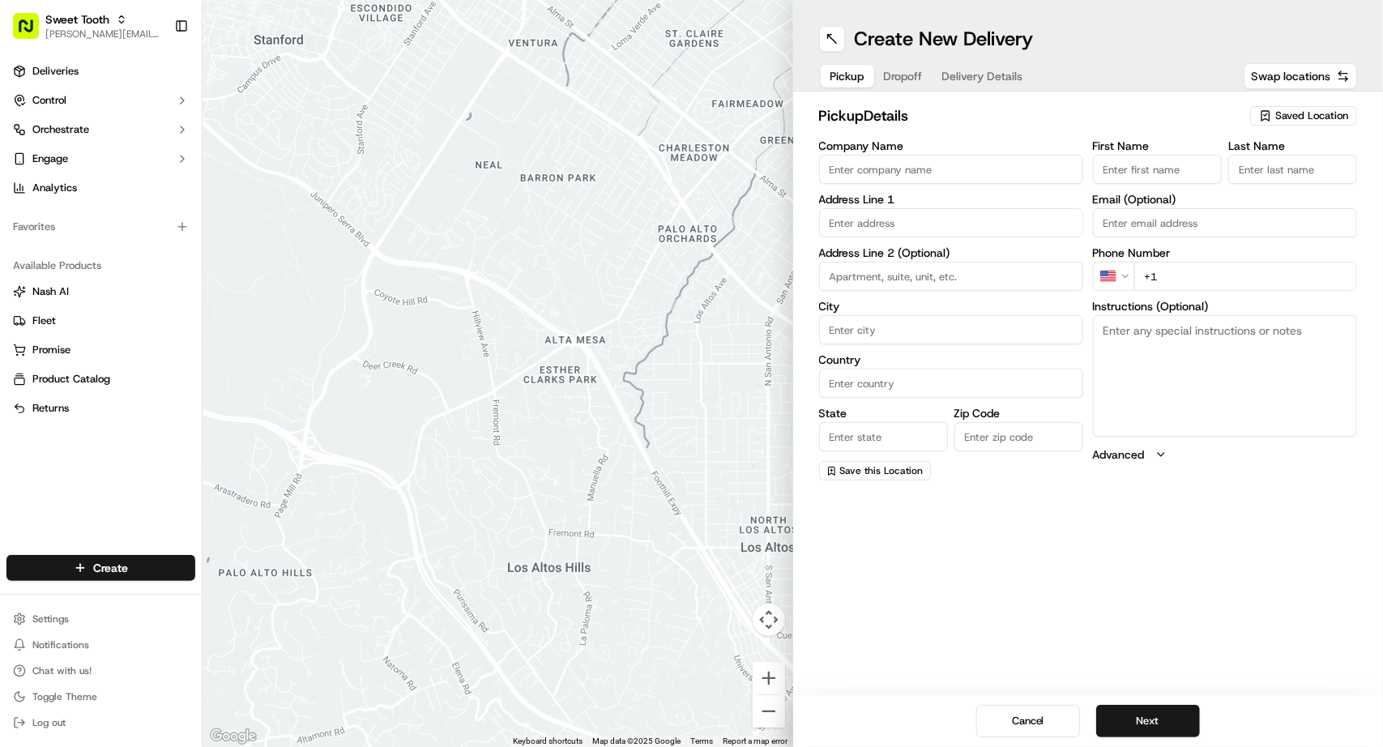
click at [1262, 121] on icon "button" at bounding box center [1265, 115] width 13 height 13
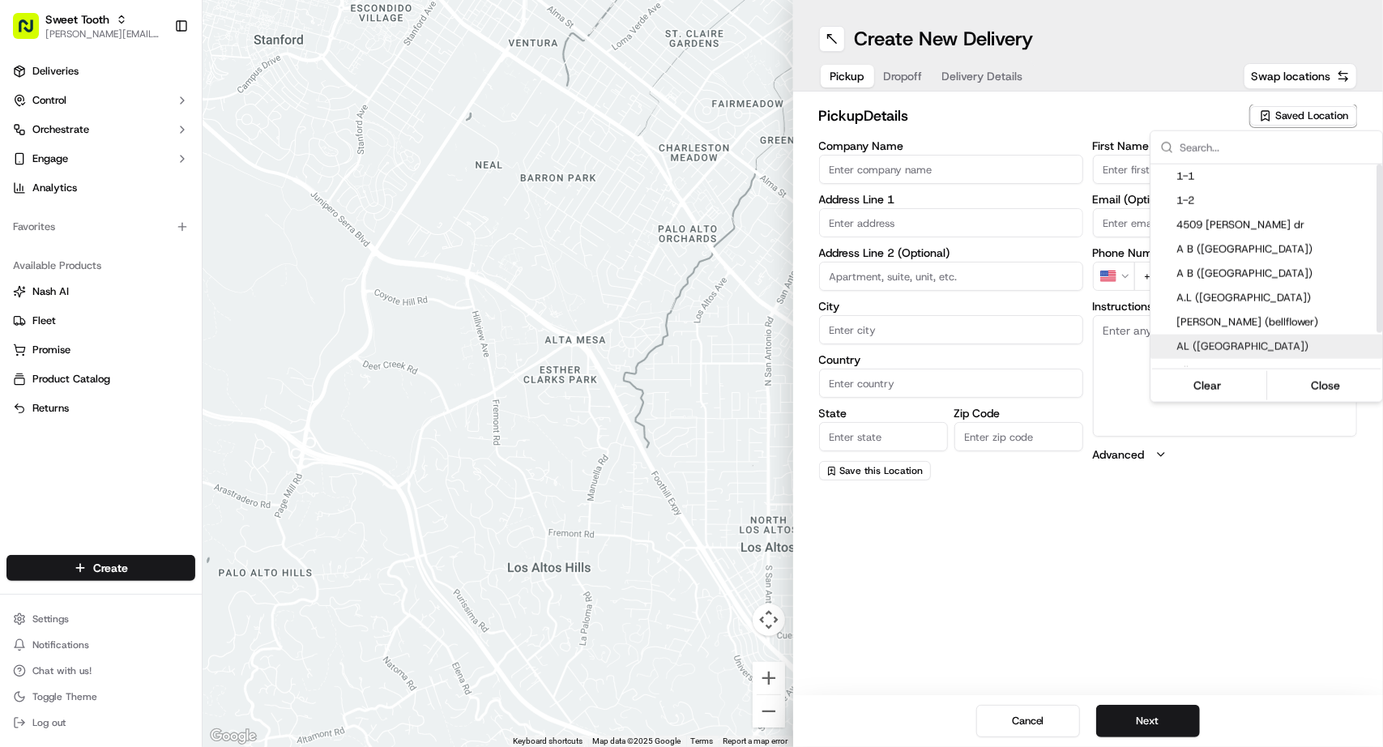
click at [1244, 345] on span "AL ([GEOGRAPHIC_DATA])" at bounding box center [1275, 346] width 199 height 15
type input "AL ([GEOGRAPHIC_DATA])"
type input "[STREET_ADDRESS]"
type input "[GEOGRAPHIC_DATA]"
type input "US"
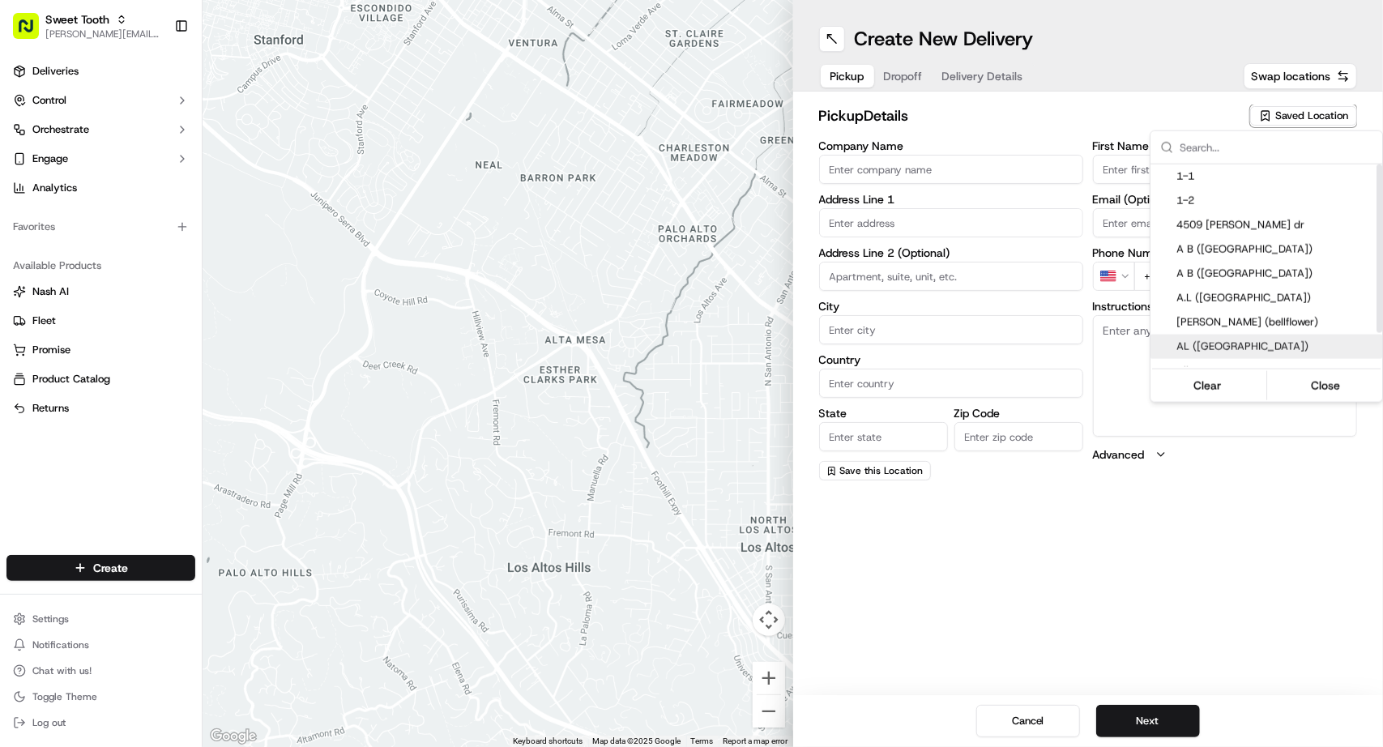
type input "CA"
type input "90815"
type input "."
type input "[PHONE_NUMBER]"
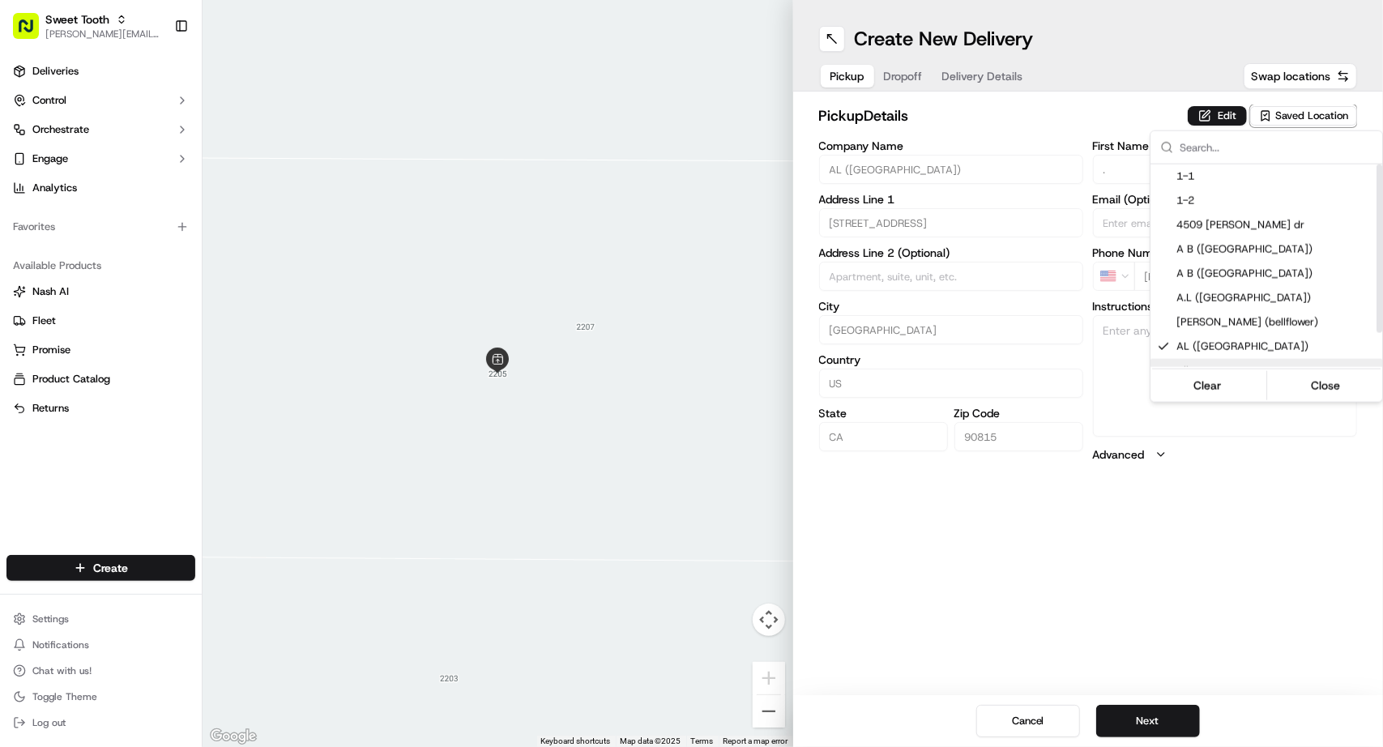
click at [1203, 556] on html "Sweet Tooth [PERSON_NAME][EMAIL_ADDRESS][DOMAIN_NAME] Toggle Sidebar Deliveries…" at bounding box center [691, 373] width 1383 height 747
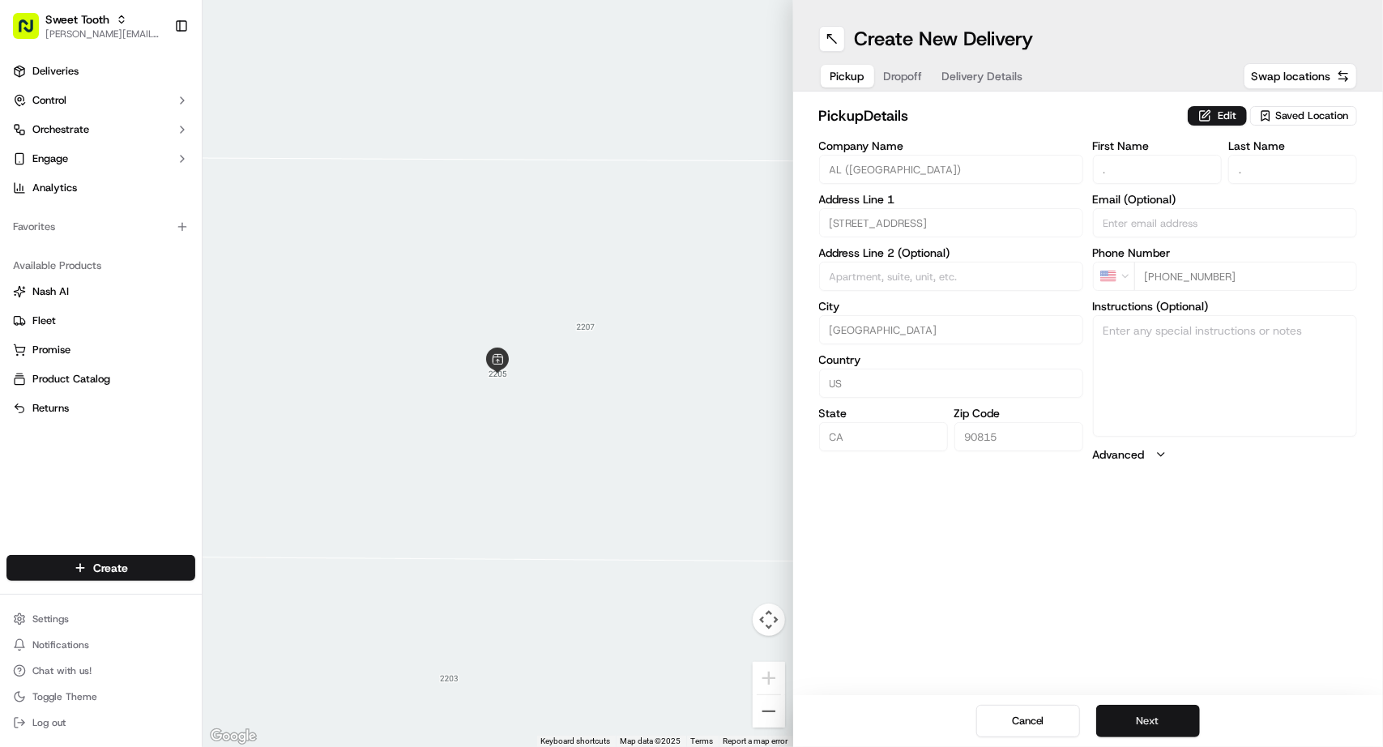
click at [1157, 719] on button "Next" at bounding box center [1148, 721] width 104 height 32
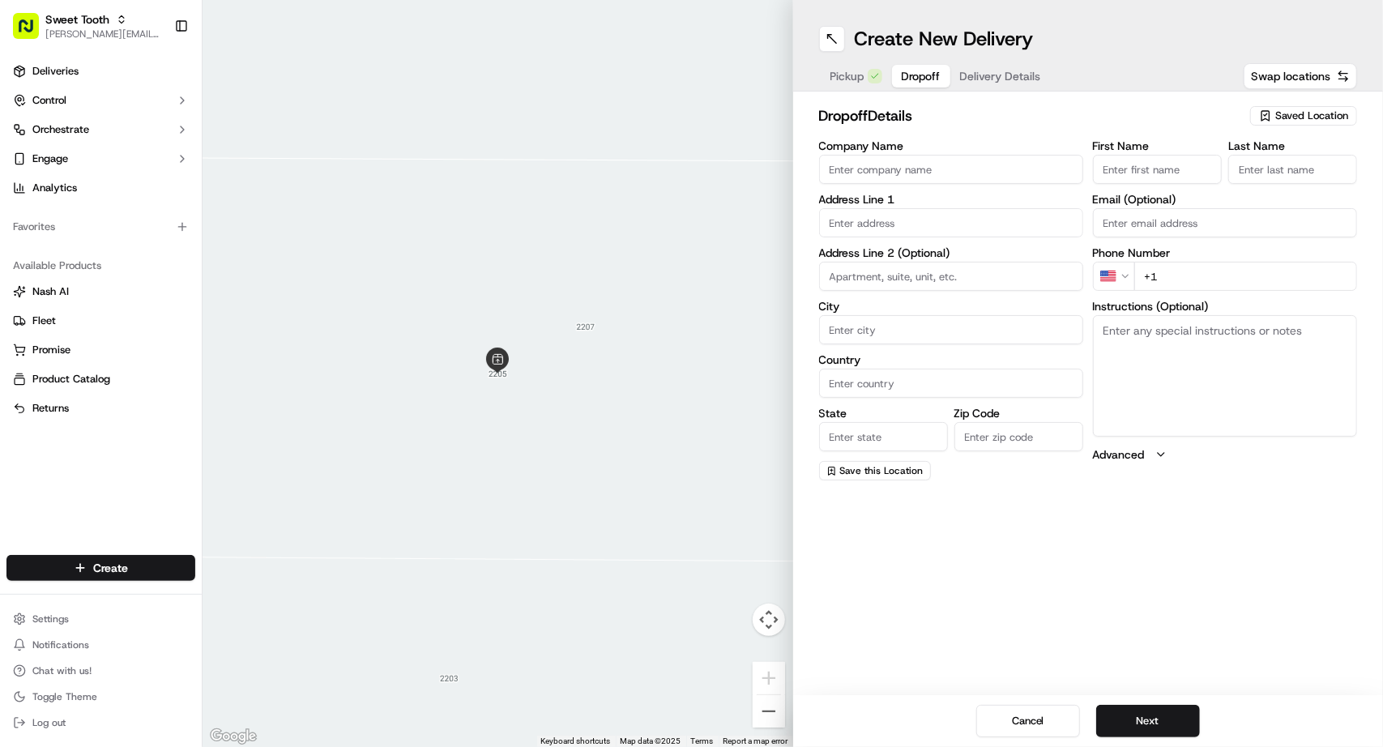
click at [1300, 117] on span "Saved Location" at bounding box center [1311, 116] width 73 height 15
type input "hai"
click at [1283, 168] on div "[PERSON_NAME]" at bounding box center [1266, 176] width 232 height 24
type input "[PERSON_NAME]"
type input "19602 Trident Ln"
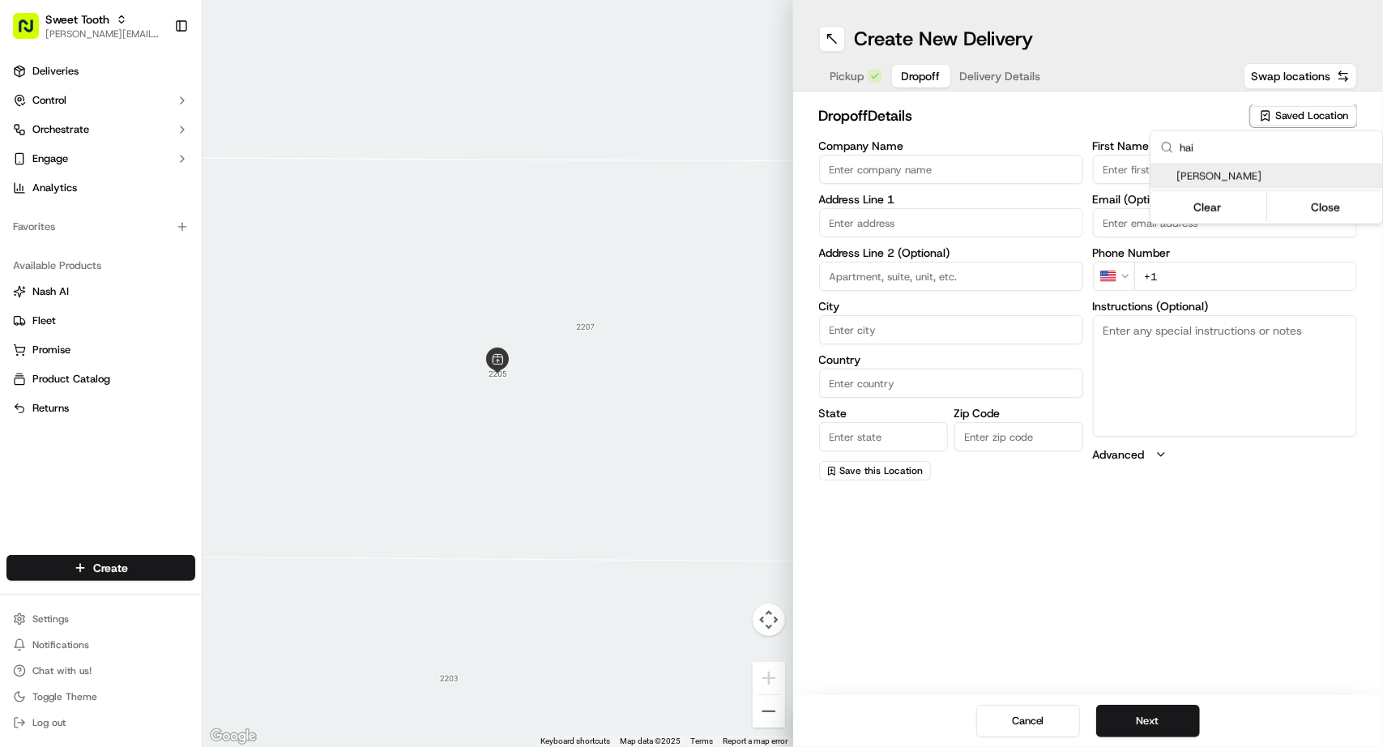
type input "[GEOGRAPHIC_DATA]"
type input "US"
type input "CA"
type input "92646"
type input "Hailey"
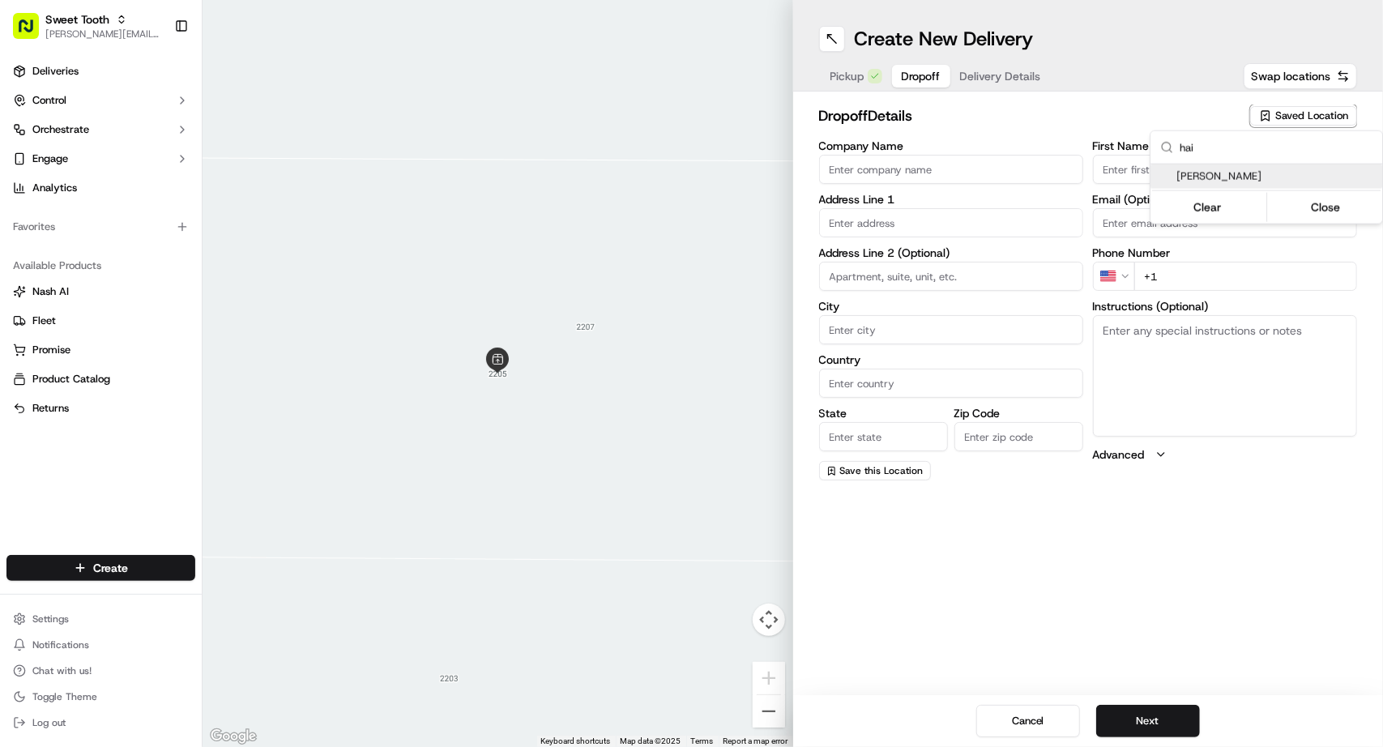
type input "[PERSON_NAME]"
type input "[PHONE_NUMBER]"
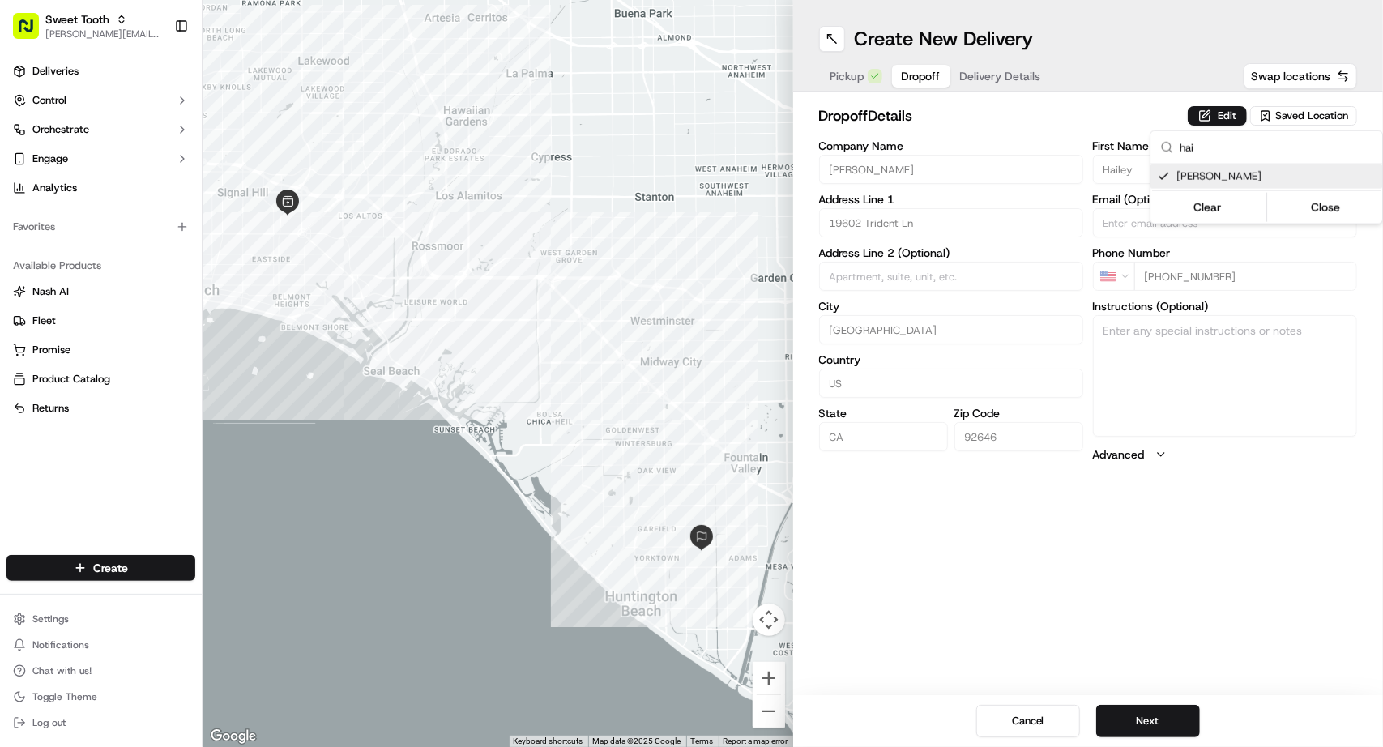
click at [1140, 117] on html "Sweet Tooth [PERSON_NAME][EMAIL_ADDRESS][DOMAIN_NAME] Toggle Sidebar Deliveries…" at bounding box center [691, 373] width 1383 height 747
click at [1176, 717] on button "Next" at bounding box center [1148, 721] width 104 height 32
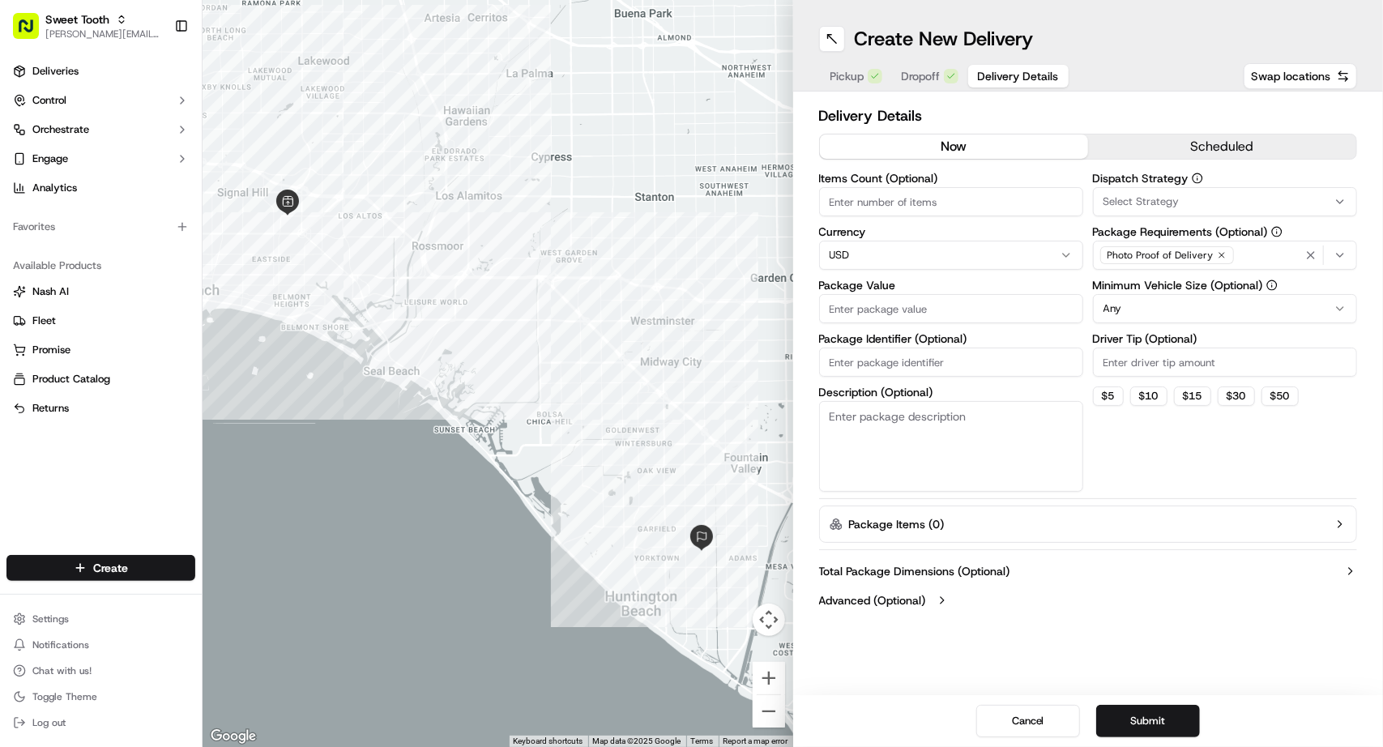
click at [880, 309] on input "Package Value" at bounding box center [951, 308] width 264 height 29
type input "150"
click at [1152, 710] on button "Submit" at bounding box center [1148, 721] width 104 height 32
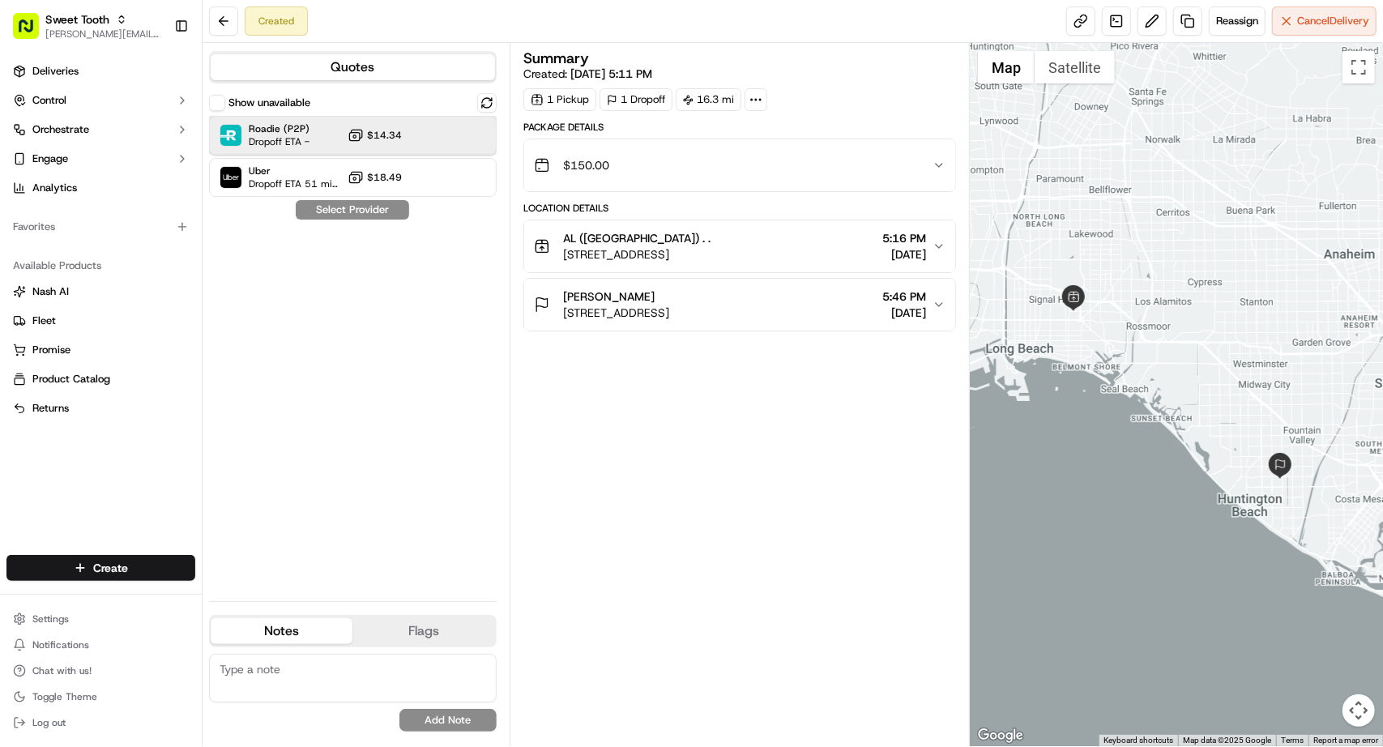
click at [322, 140] on div "Roadie (P2P) Dropoff ETA - $14.34" at bounding box center [353, 135] width 288 height 39
click at [367, 210] on button "Assign Provider" at bounding box center [352, 209] width 115 height 19
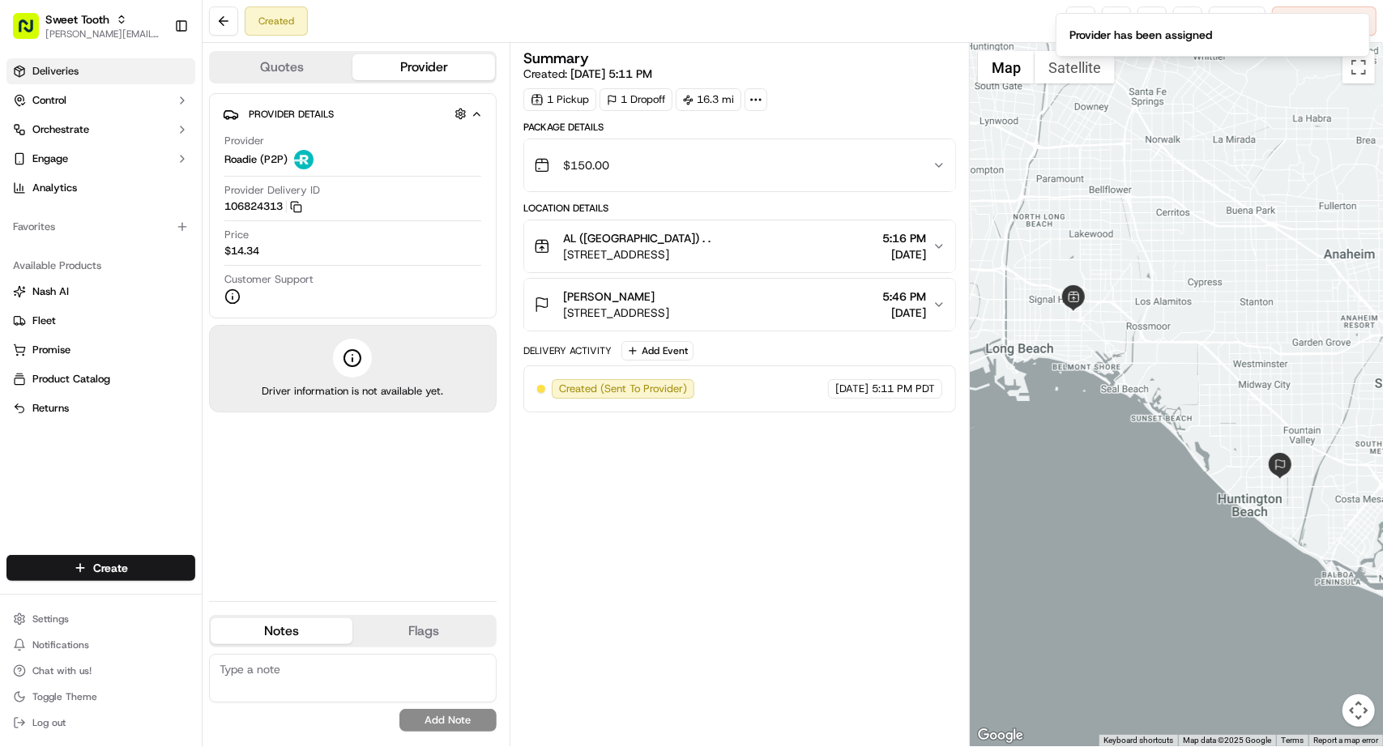
click at [79, 74] on link "Deliveries" at bounding box center [100, 71] width 189 height 26
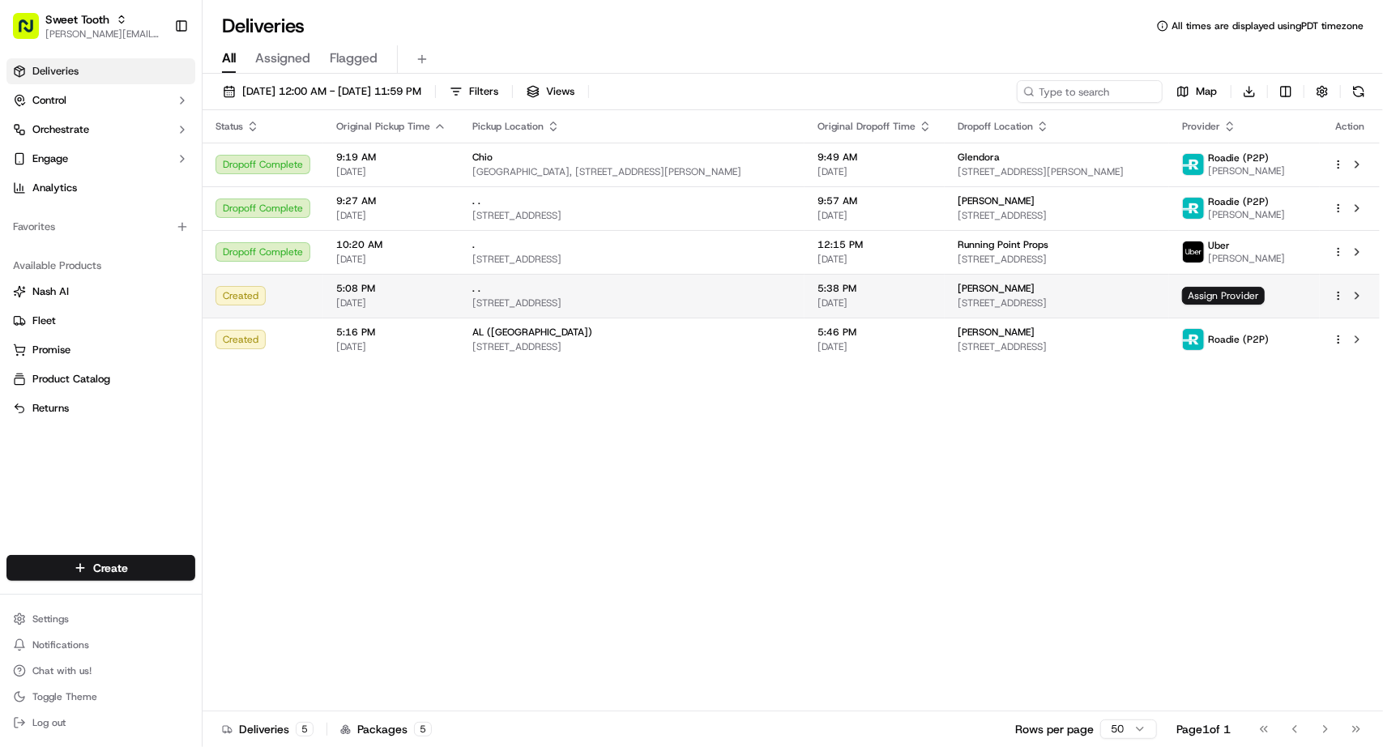
click at [1340, 292] on html "Sweet Tooth [PERSON_NAME][EMAIL_ADDRESS][DOMAIN_NAME] Toggle Sidebar Deliveries…" at bounding box center [691, 373] width 1383 height 747
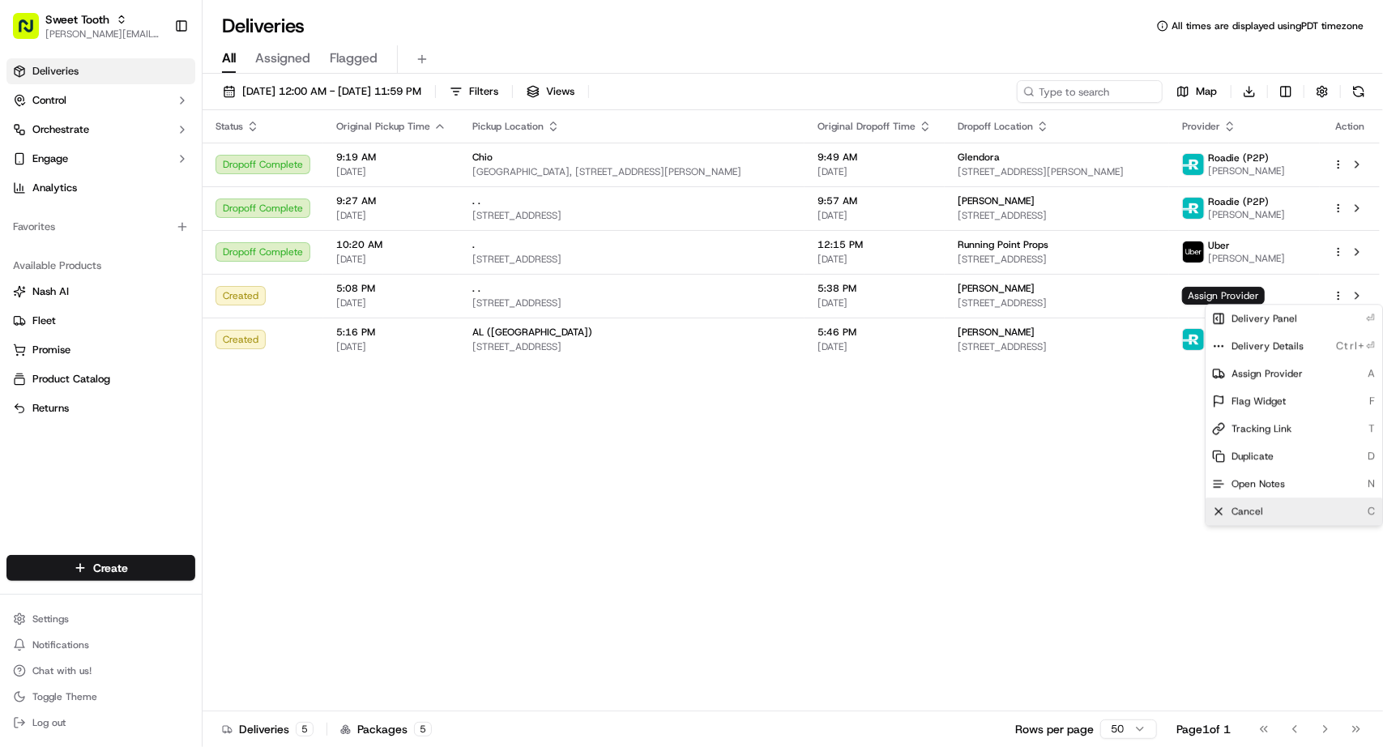
click at [1247, 509] on span "Cancel" at bounding box center [1247, 511] width 32 height 13
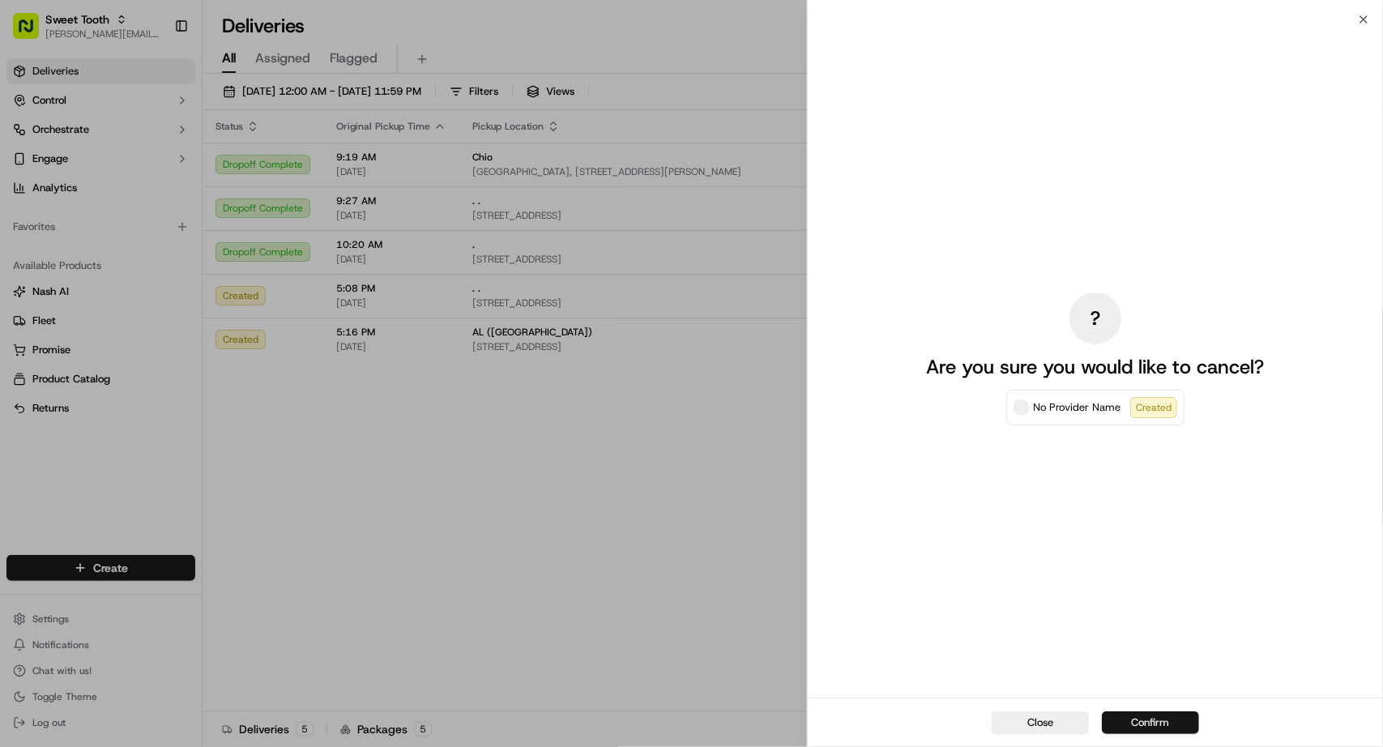
click at [1170, 715] on button "Confirm" at bounding box center [1150, 722] width 97 height 23
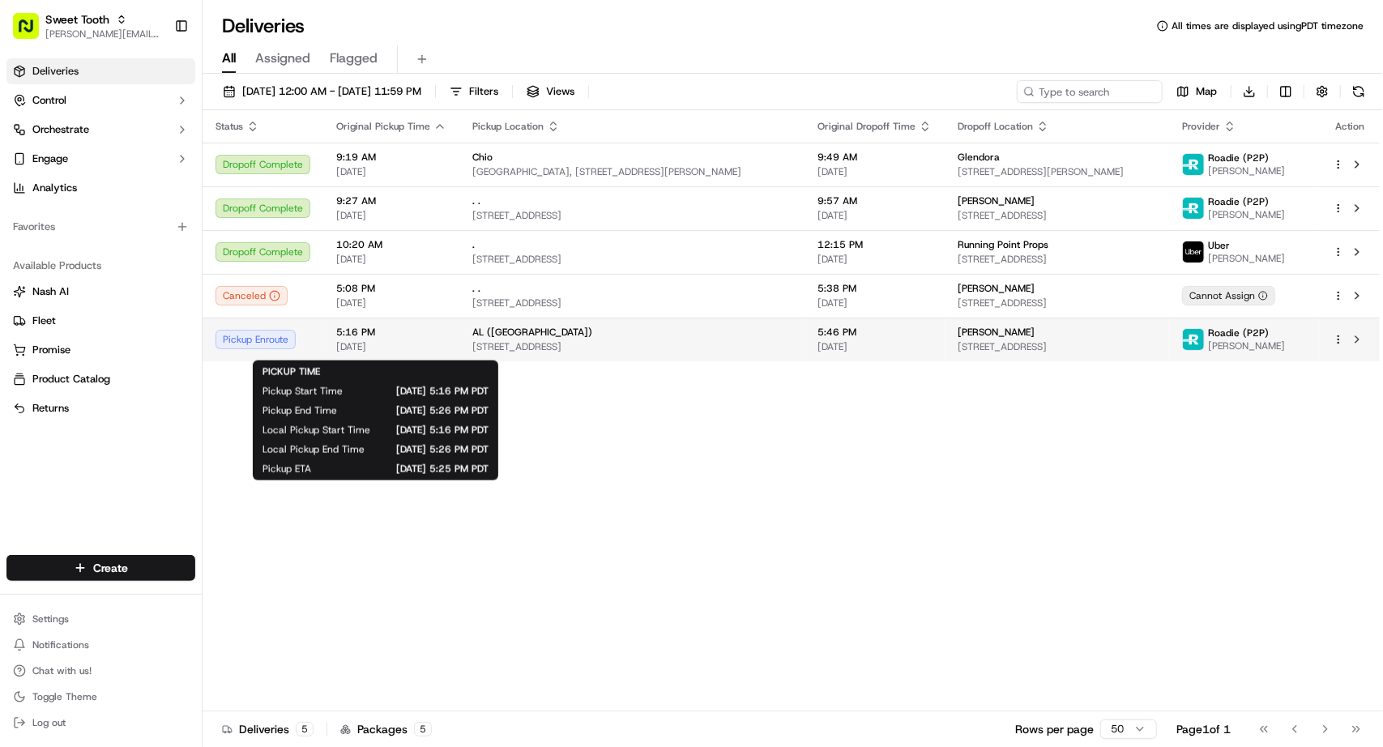
click at [380, 339] on span "5:16 PM" at bounding box center [391, 332] width 110 height 13
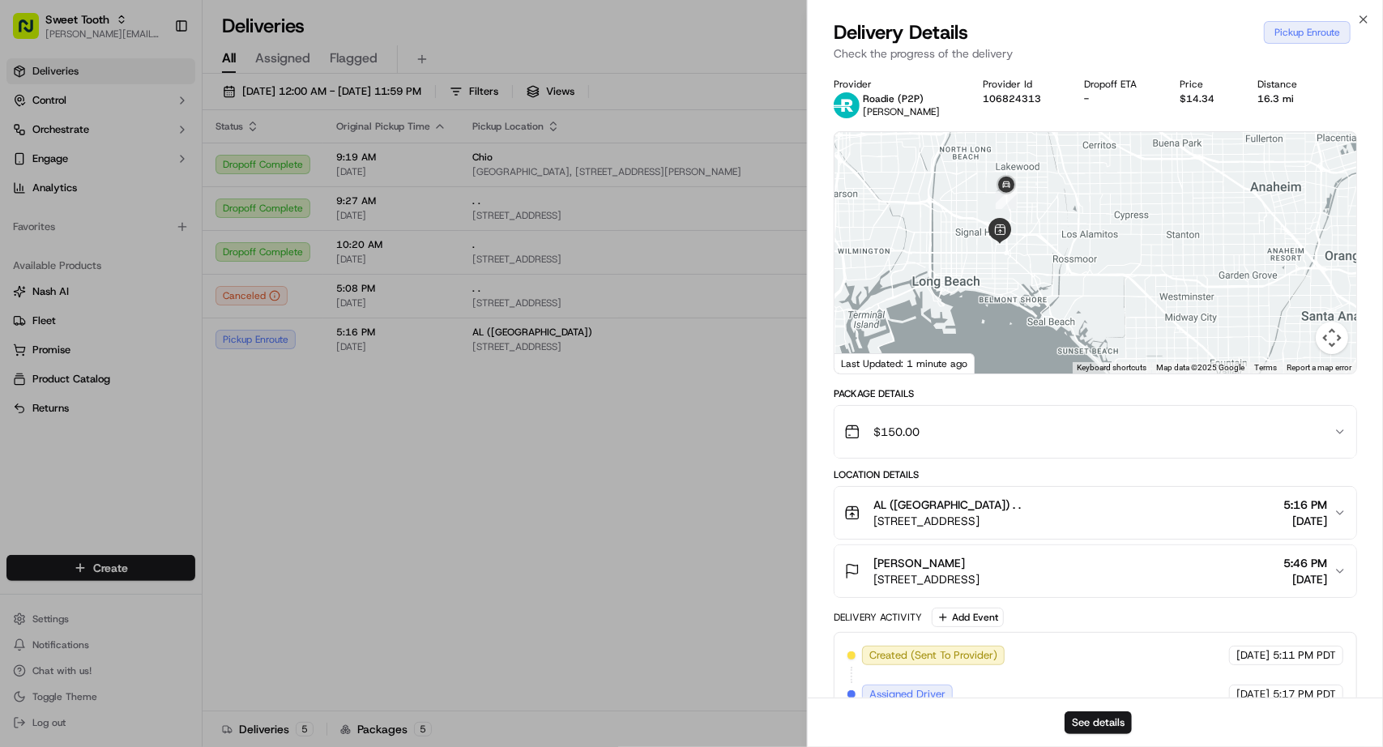
drag, startPoint x: 1084, startPoint y: 237, endPoint x: 1091, endPoint y: 313, distance: 76.5
click at [1091, 313] on div at bounding box center [1095, 252] width 522 height 241
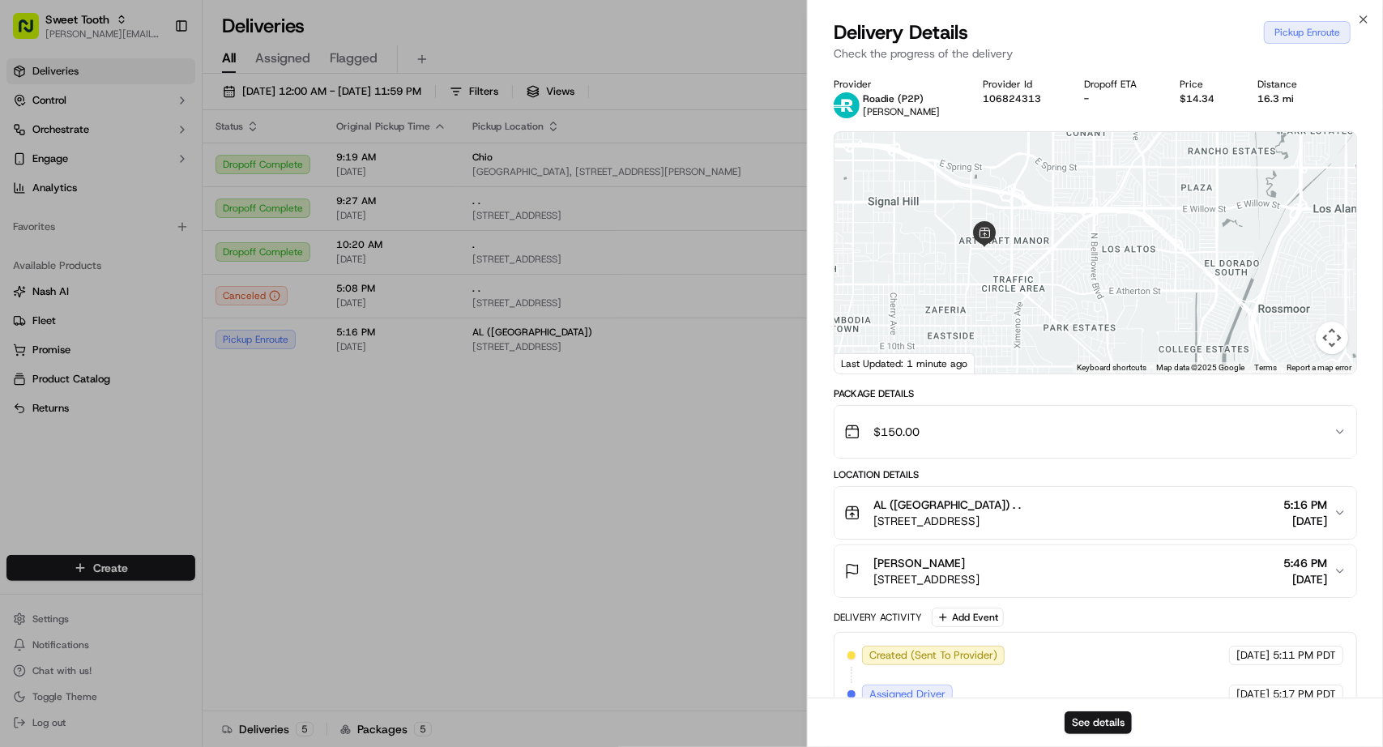
drag, startPoint x: 1025, startPoint y: 273, endPoint x: 1012, endPoint y: 330, distance: 59.0
click at [1012, 330] on div at bounding box center [1095, 252] width 522 height 241
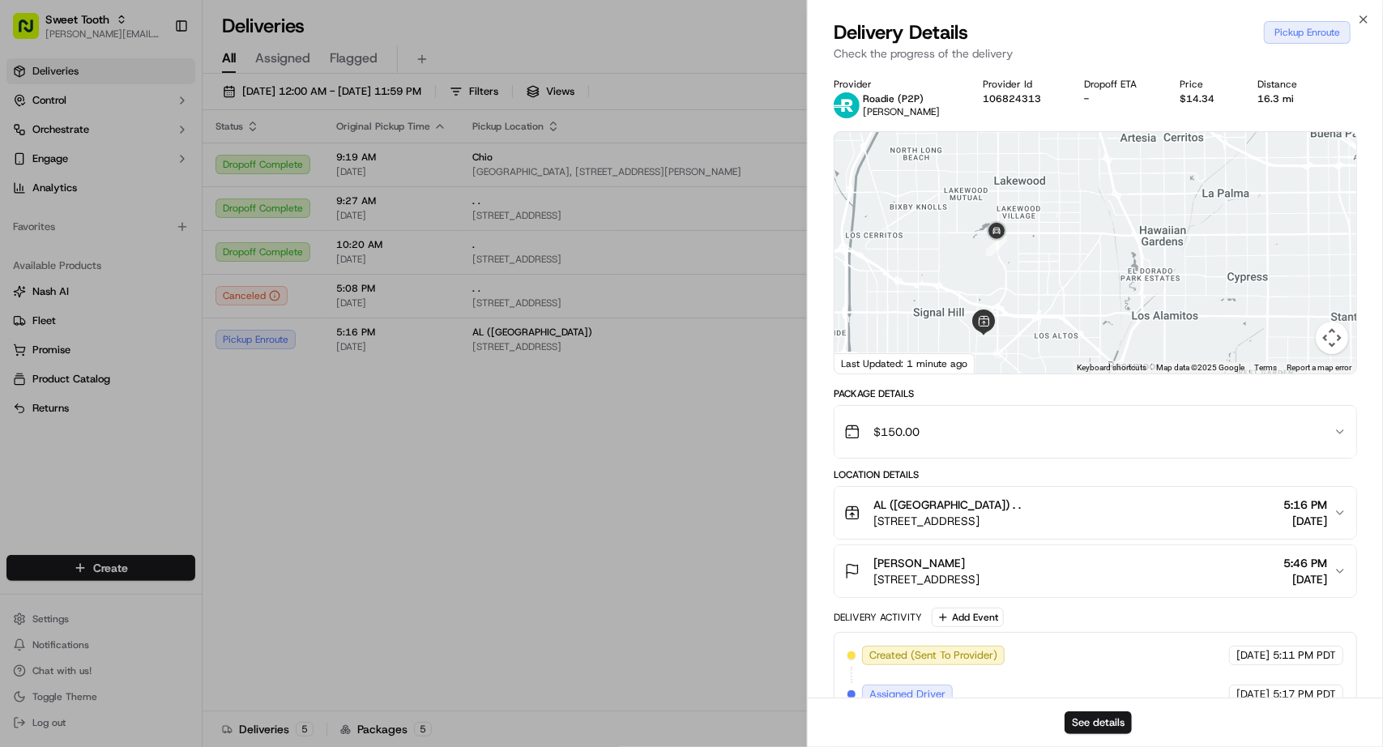
drag, startPoint x: 651, startPoint y: 484, endPoint x: 619, endPoint y: 471, distance: 35.2
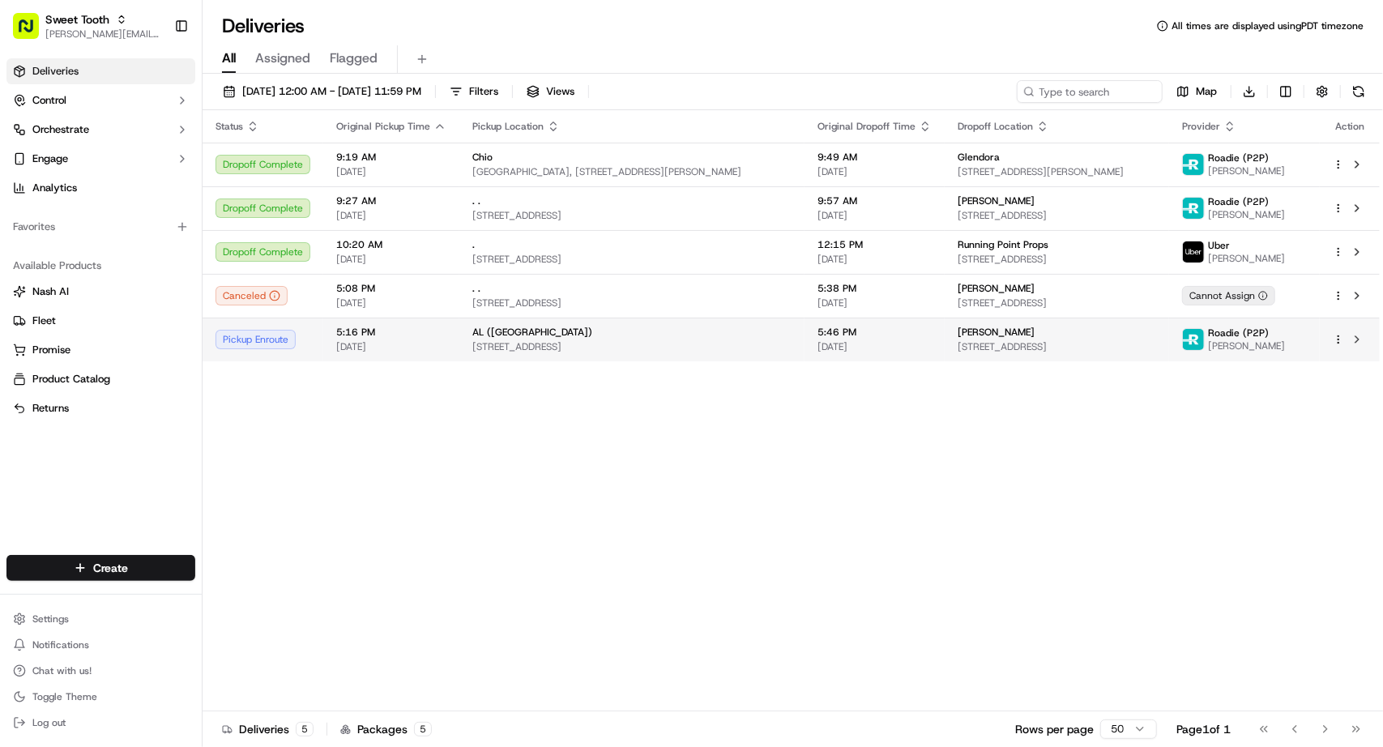
click at [426, 352] on span "[DATE]" at bounding box center [391, 346] width 110 height 13
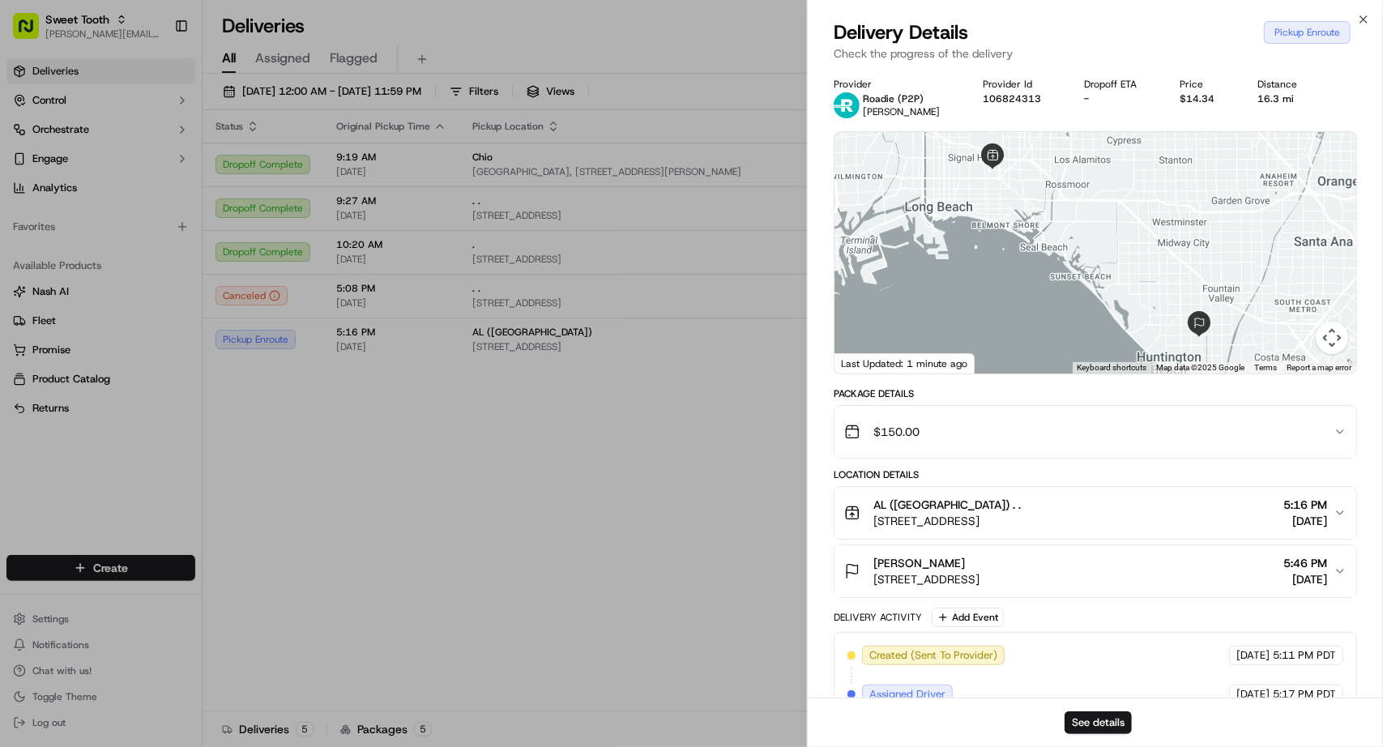
drag, startPoint x: 1076, startPoint y: 295, endPoint x: 1089, endPoint y: 327, distance: 34.9
click at [1090, 331] on div at bounding box center [1095, 252] width 522 height 241
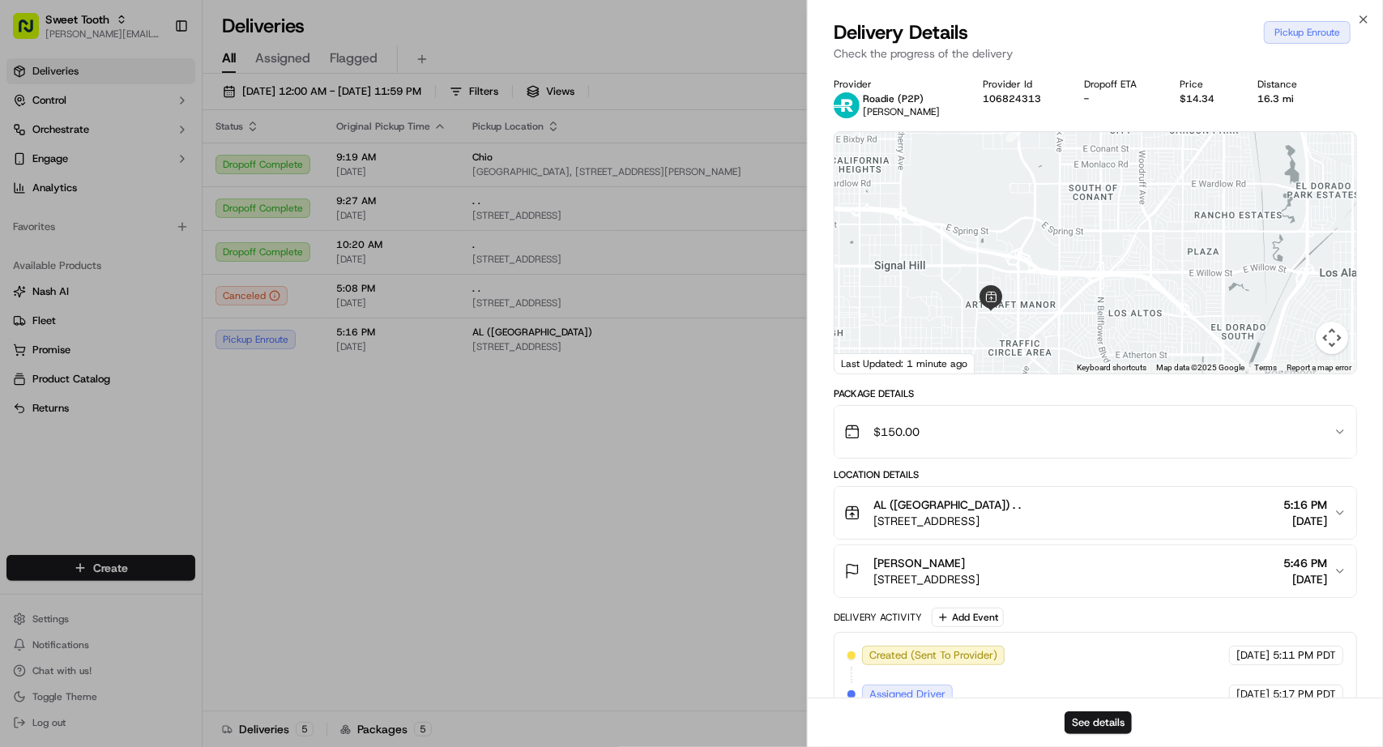
drag, startPoint x: 1038, startPoint y: 292, endPoint x: 1013, endPoint y: 334, distance: 49.0
click at [1013, 334] on div at bounding box center [1095, 252] width 522 height 241
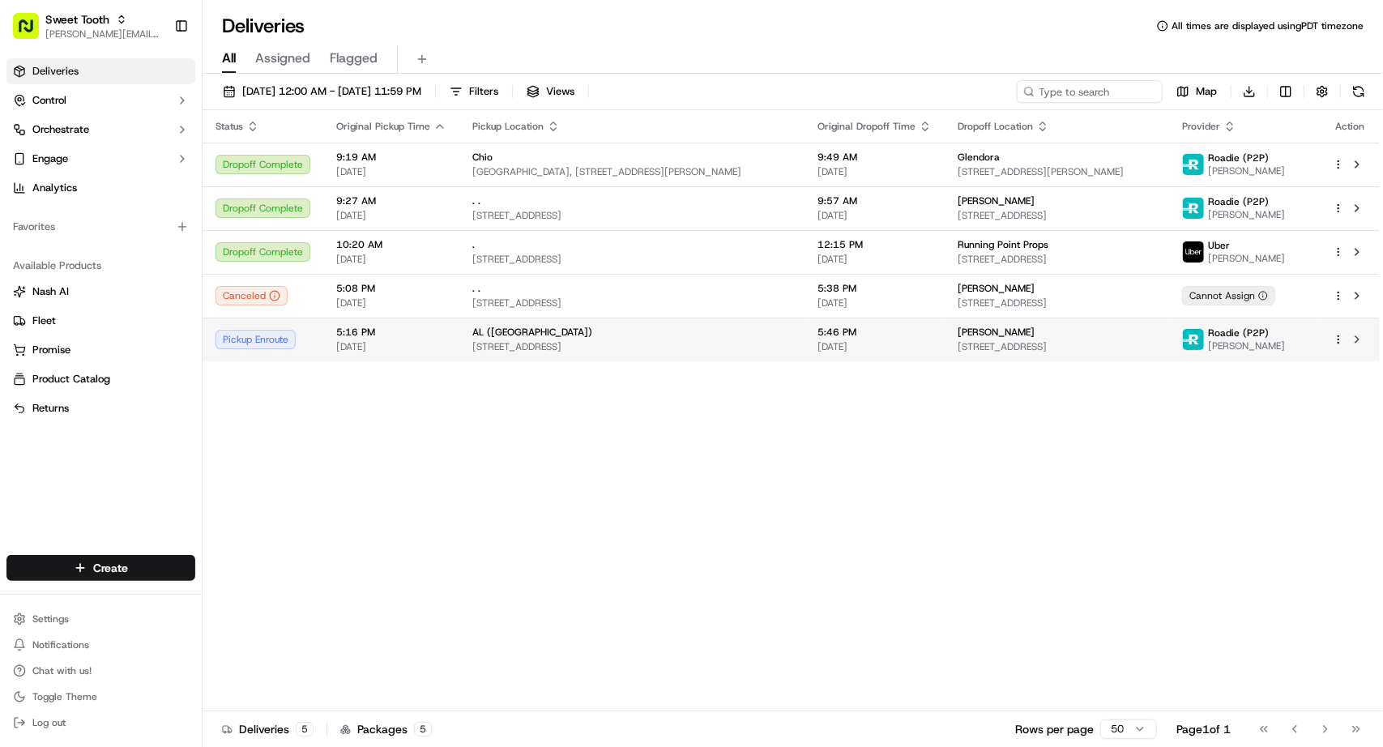
click at [283, 347] on div "Pickup Enroute" at bounding box center [262, 339] width 95 height 19
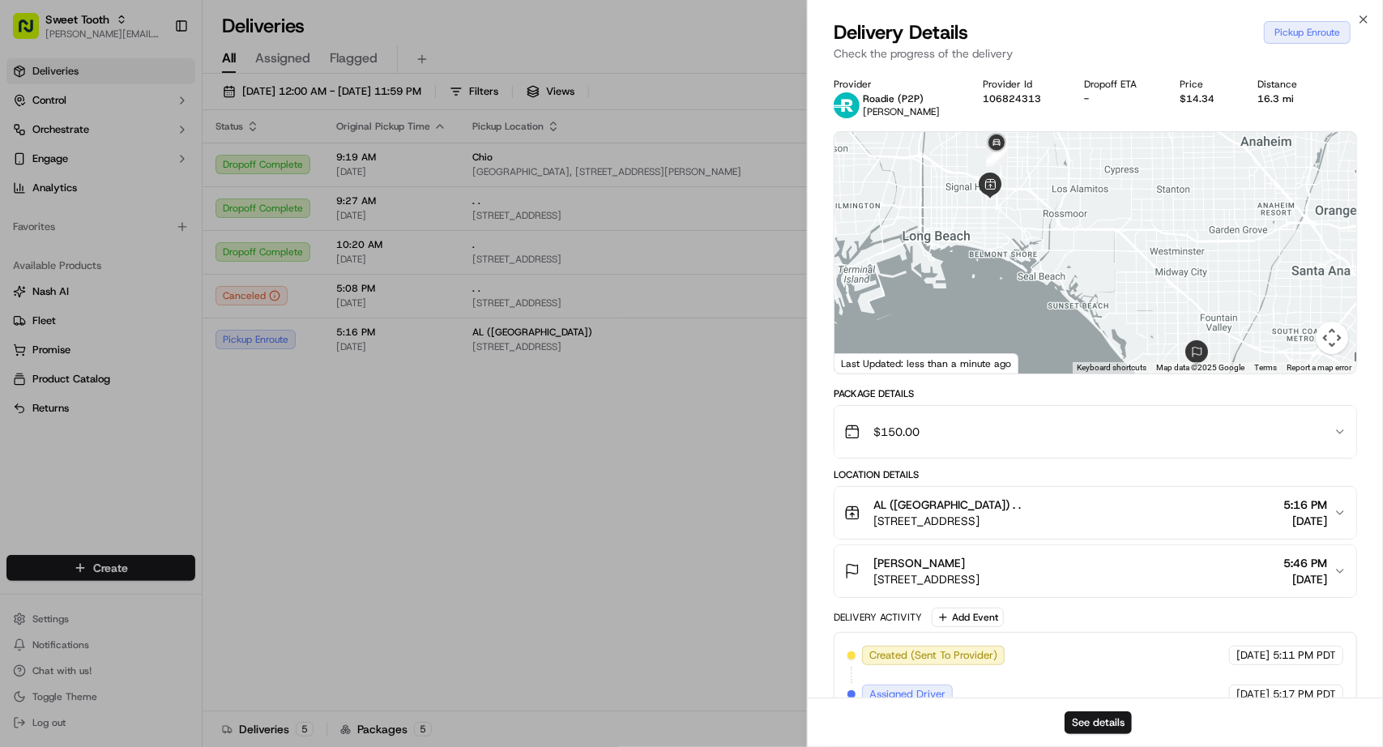
drag, startPoint x: 1123, startPoint y: 288, endPoint x: 1123, endPoint y: 313, distance: 25.1
click at [1123, 313] on div at bounding box center [1095, 252] width 522 height 241
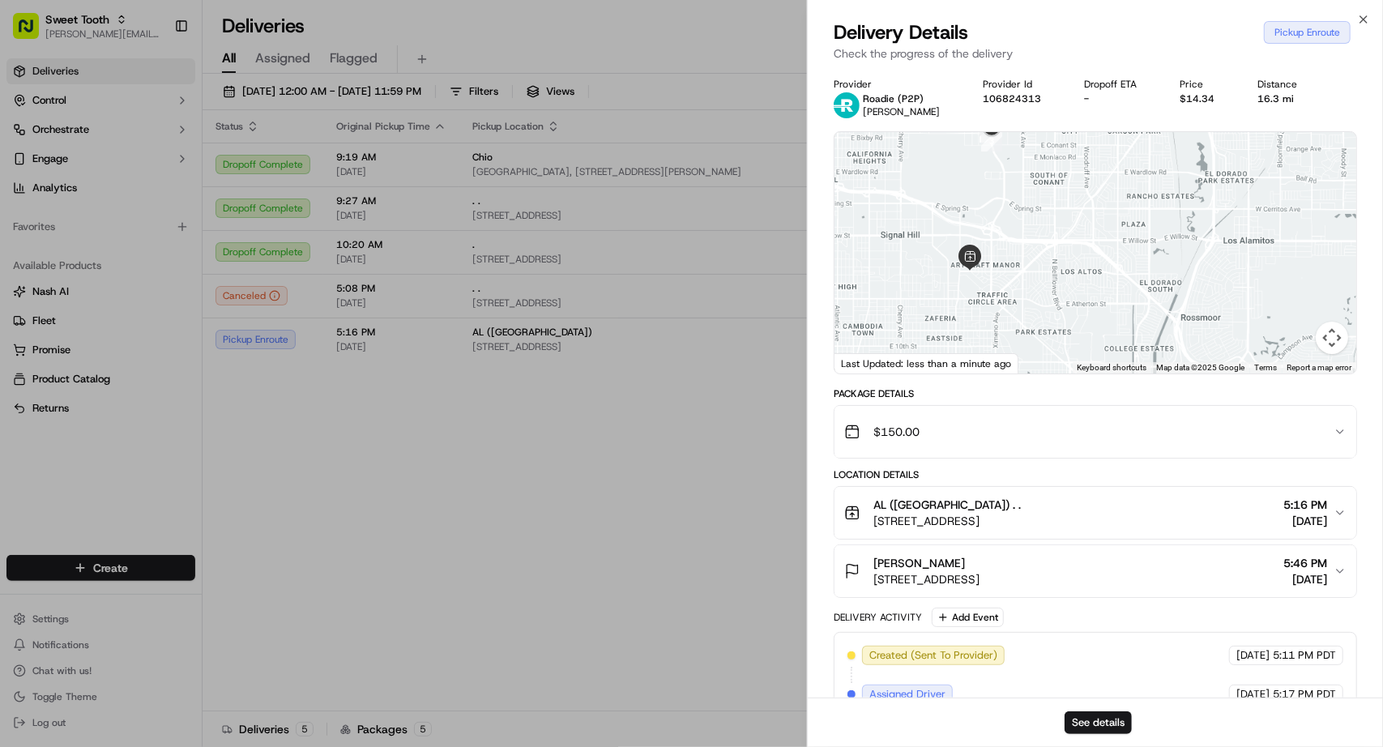
drag, startPoint x: 1031, startPoint y: 260, endPoint x: 1038, endPoint y: 274, distance: 15.2
click at [1034, 268] on div at bounding box center [1095, 252] width 522 height 241
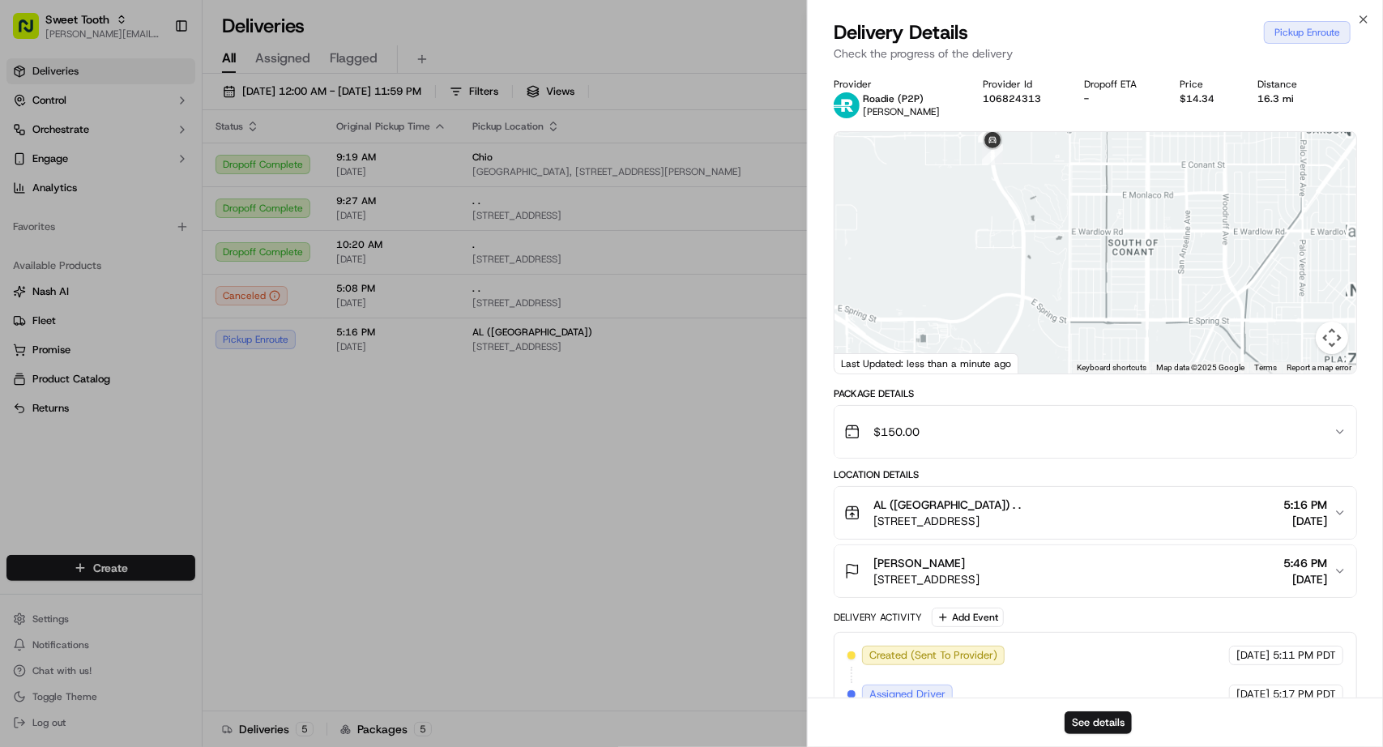
drag, startPoint x: 1038, startPoint y: 220, endPoint x: 1075, endPoint y: 309, distance: 95.8
click at [1075, 309] on div at bounding box center [1095, 252] width 522 height 241
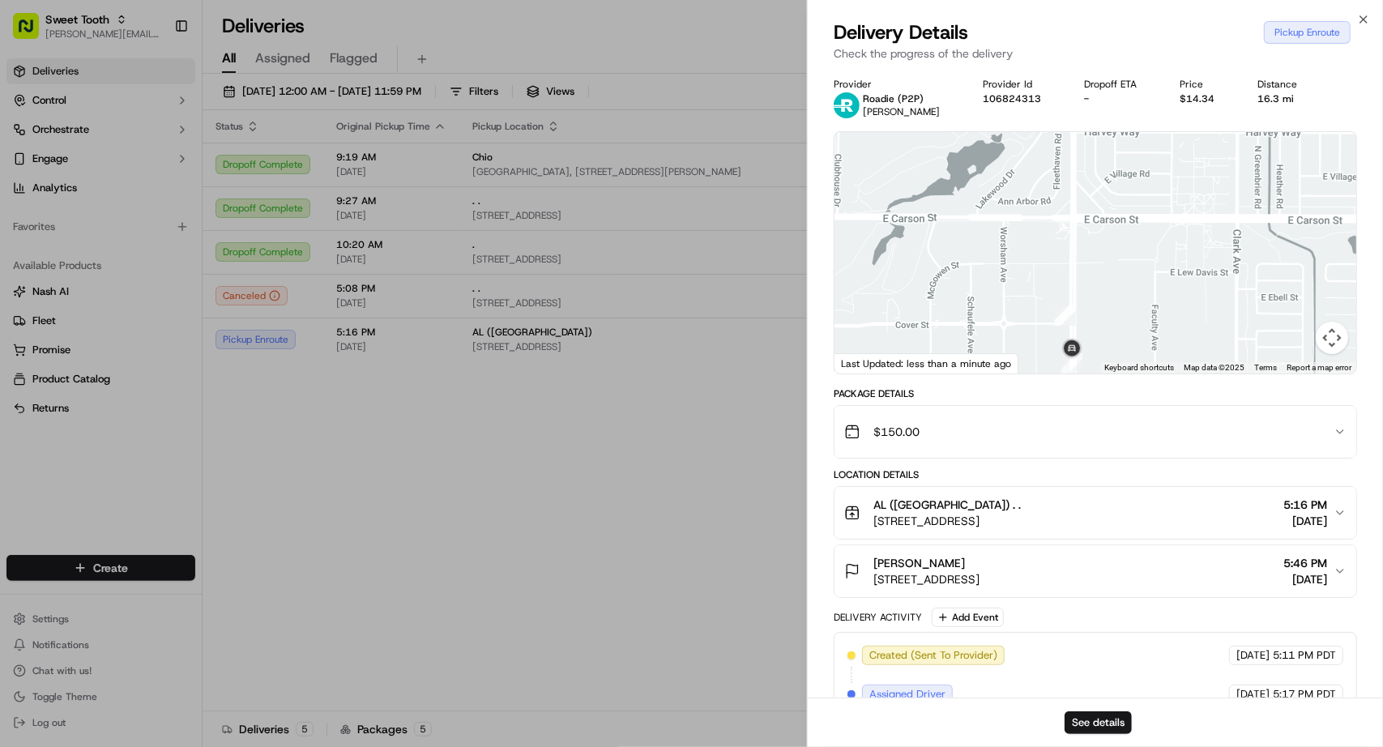
drag, startPoint x: 1132, startPoint y: 326, endPoint x: 1119, endPoint y: 268, distance: 59.1
click at [1119, 268] on div at bounding box center [1095, 252] width 522 height 241
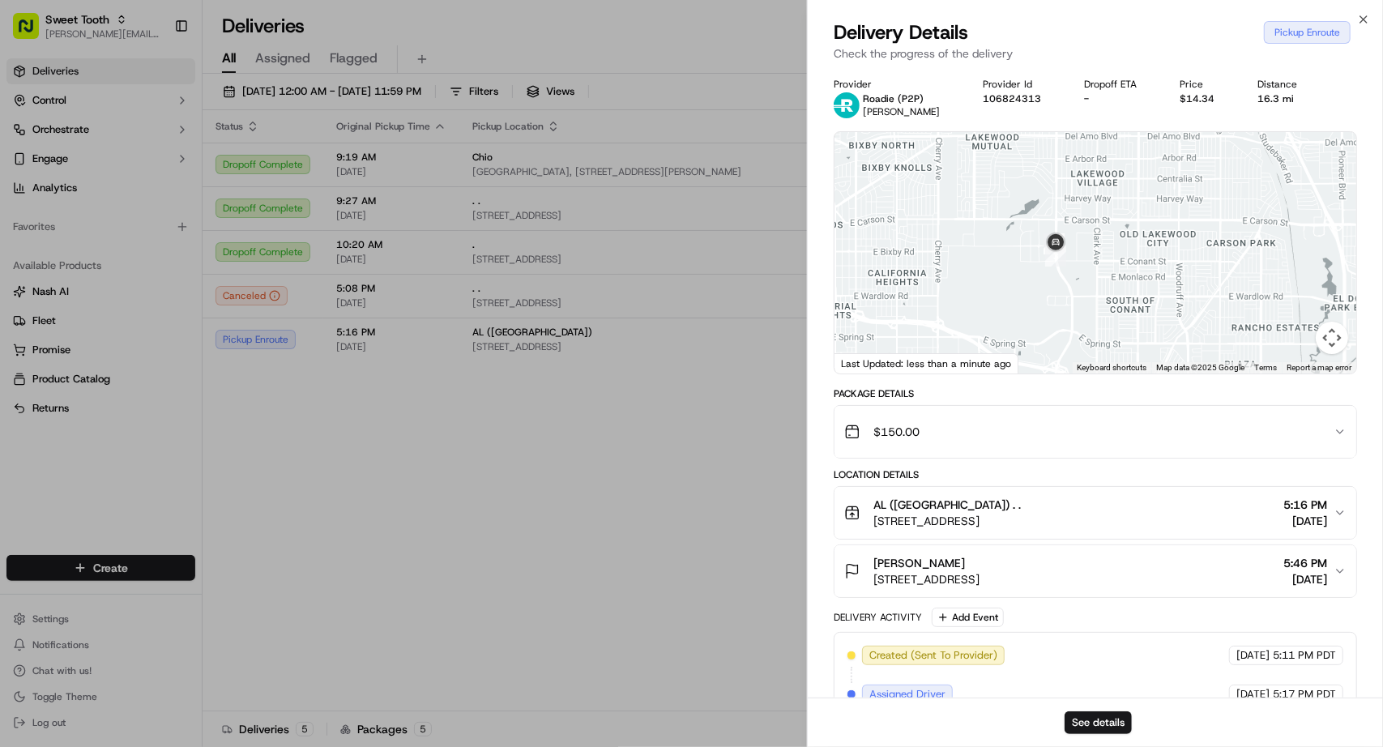
click at [1081, 252] on div at bounding box center [1095, 252] width 522 height 241
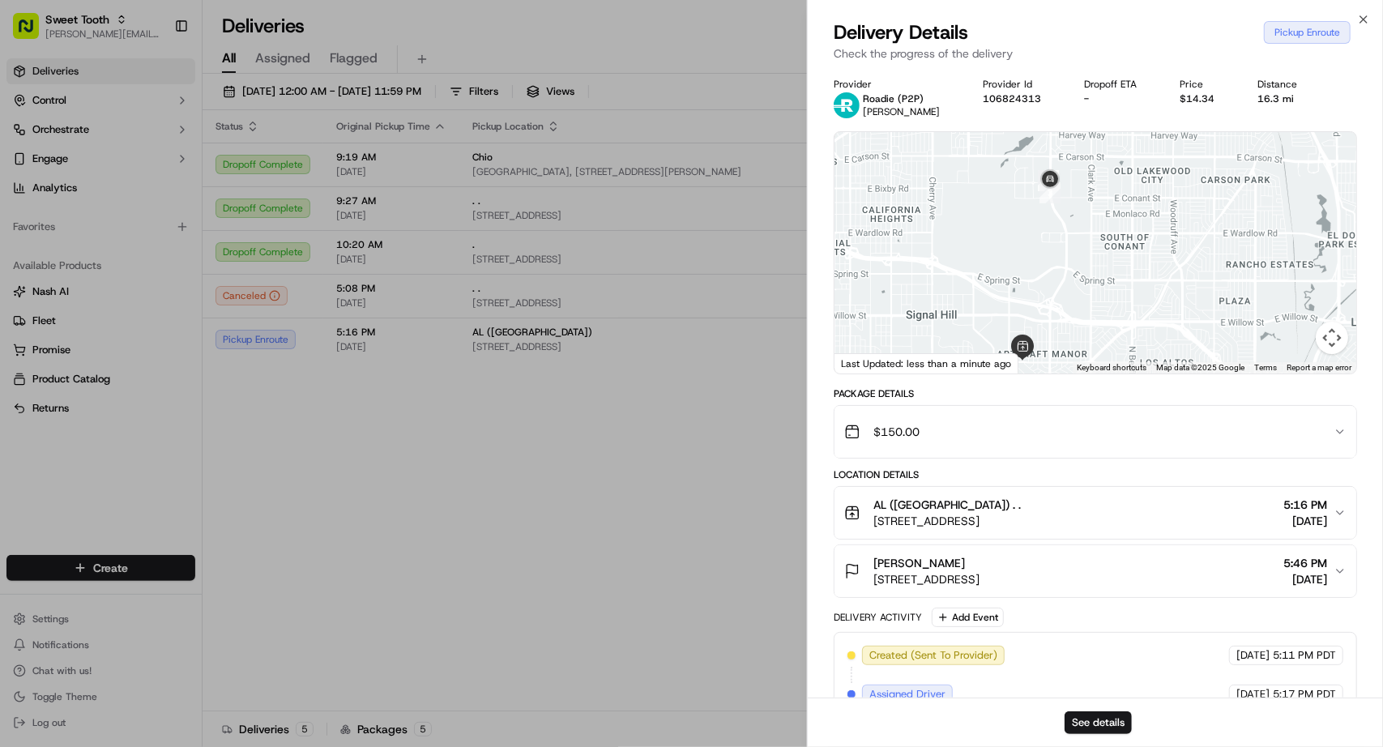
drag, startPoint x: 1076, startPoint y: 306, endPoint x: 1072, endPoint y: 242, distance: 64.1
click at [1072, 242] on div at bounding box center [1095, 252] width 522 height 241
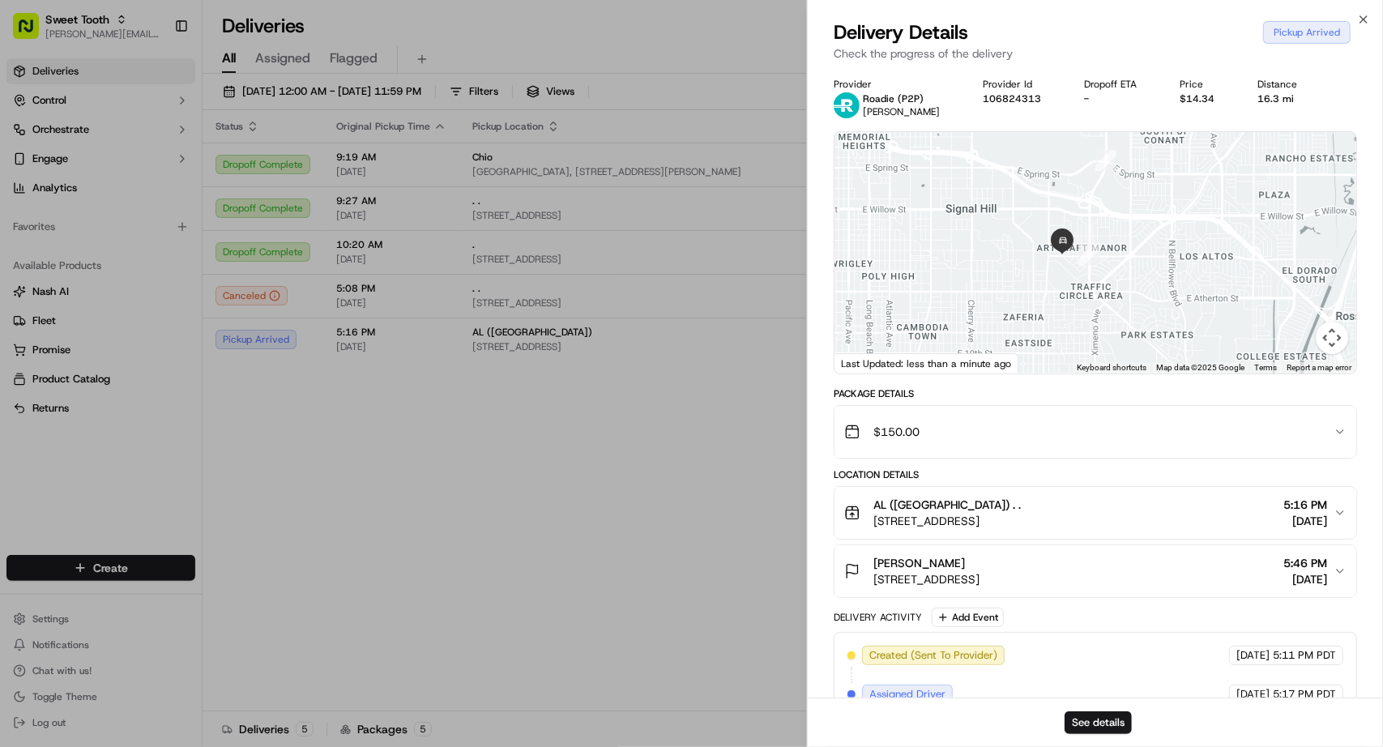
drag, startPoint x: 1142, startPoint y: 234, endPoint x: 1149, endPoint y: 210, distance: 25.1
click at [1149, 210] on div at bounding box center [1095, 252] width 522 height 241
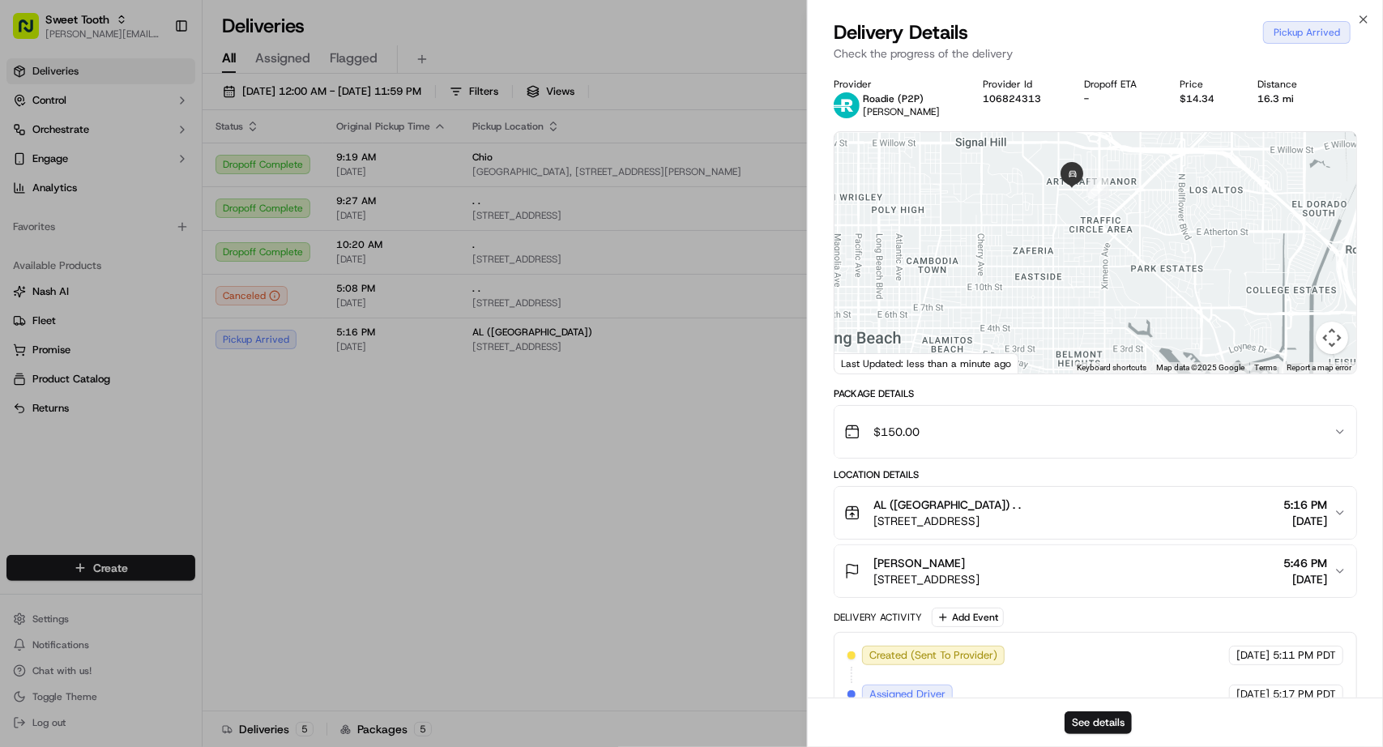
drag, startPoint x: 1106, startPoint y: 221, endPoint x: 1108, endPoint y: 207, distance: 13.9
click at [1108, 207] on div at bounding box center [1095, 252] width 522 height 241
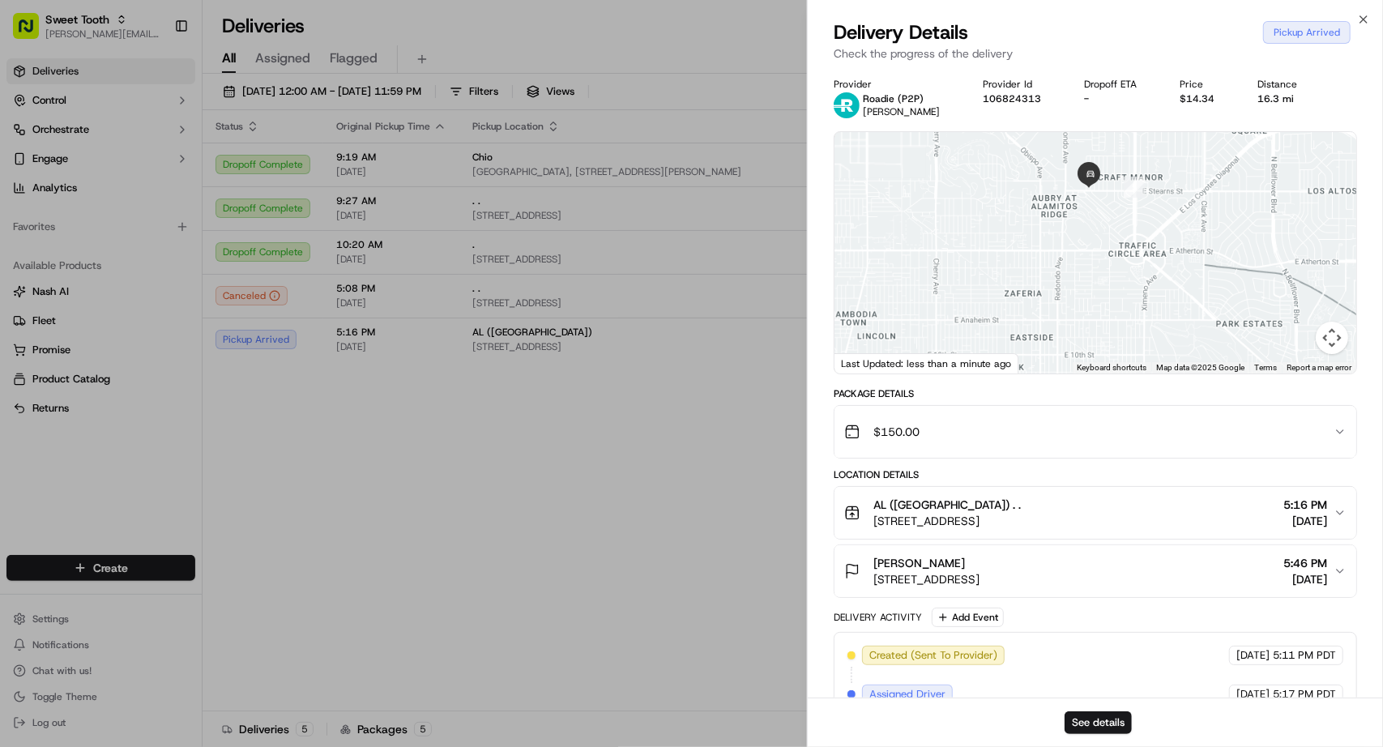
drag, startPoint x: 1082, startPoint y: 174, endPoint x: 1093, endPoint y: 220, distance: 46.6
click at [1093, 218] on div at bounding box center [1095, 252] width 522 height 241
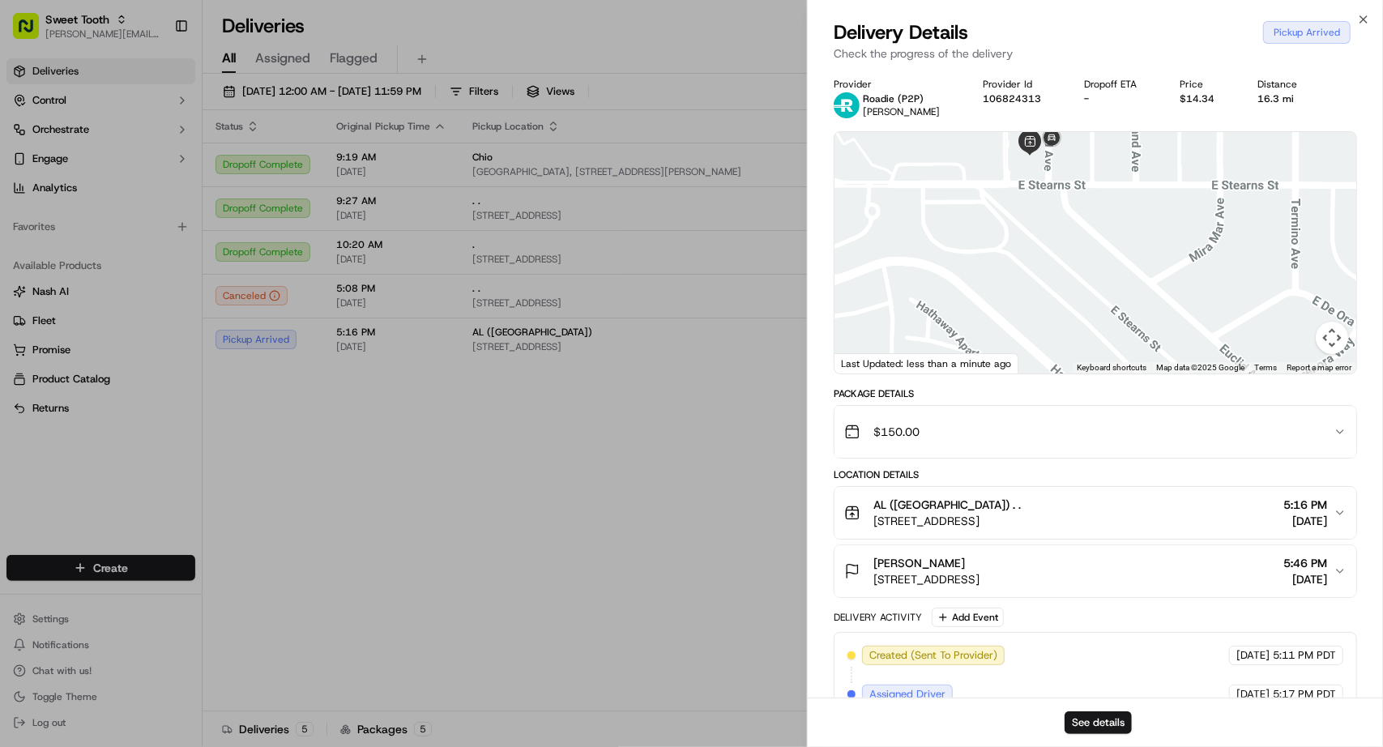
click at [1077, 242] on div at bounding box center [1095, 252] width 522 height 241
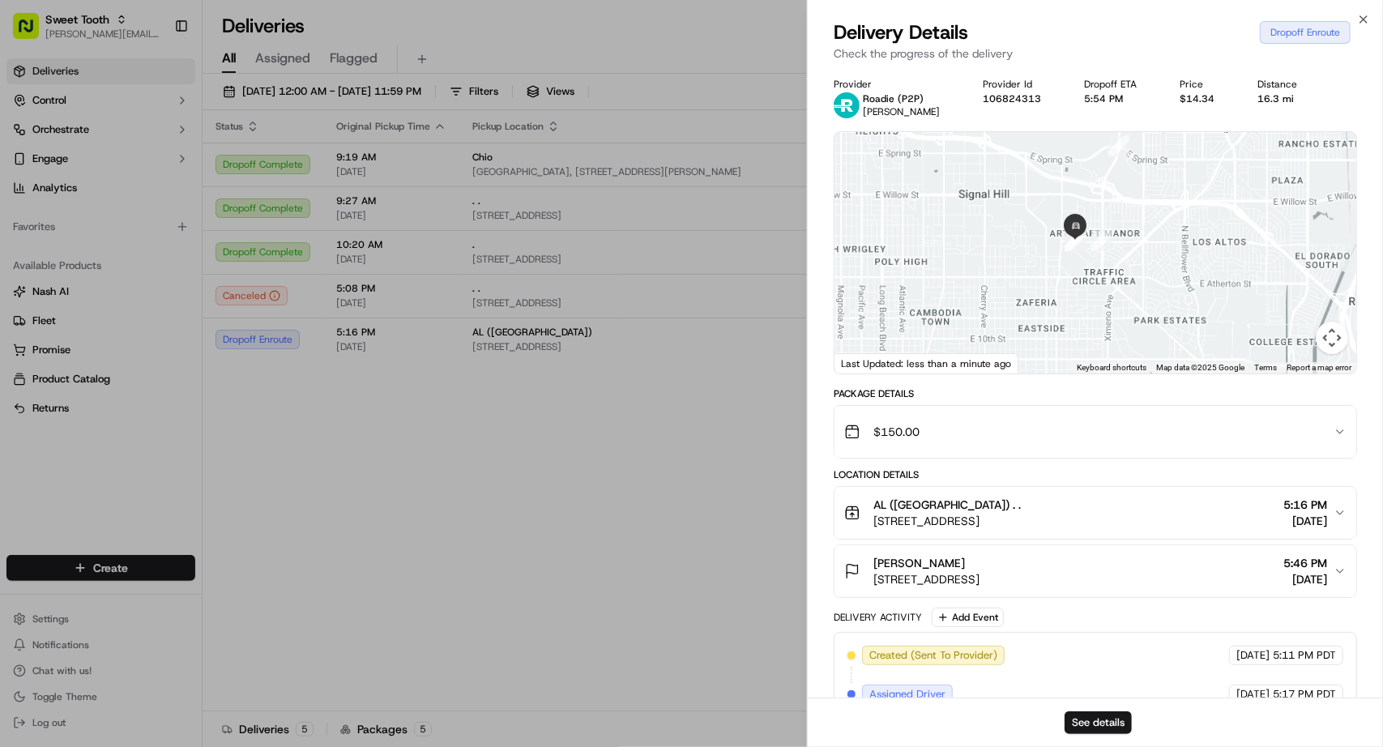
drag, startPoint x: 1140, startPoint y: 292, endPoint x: 1168, endPoint y: 288, distance: 28.0
click at [1168, 288] on div at bounding box center [1095, 252] width 522 height 241
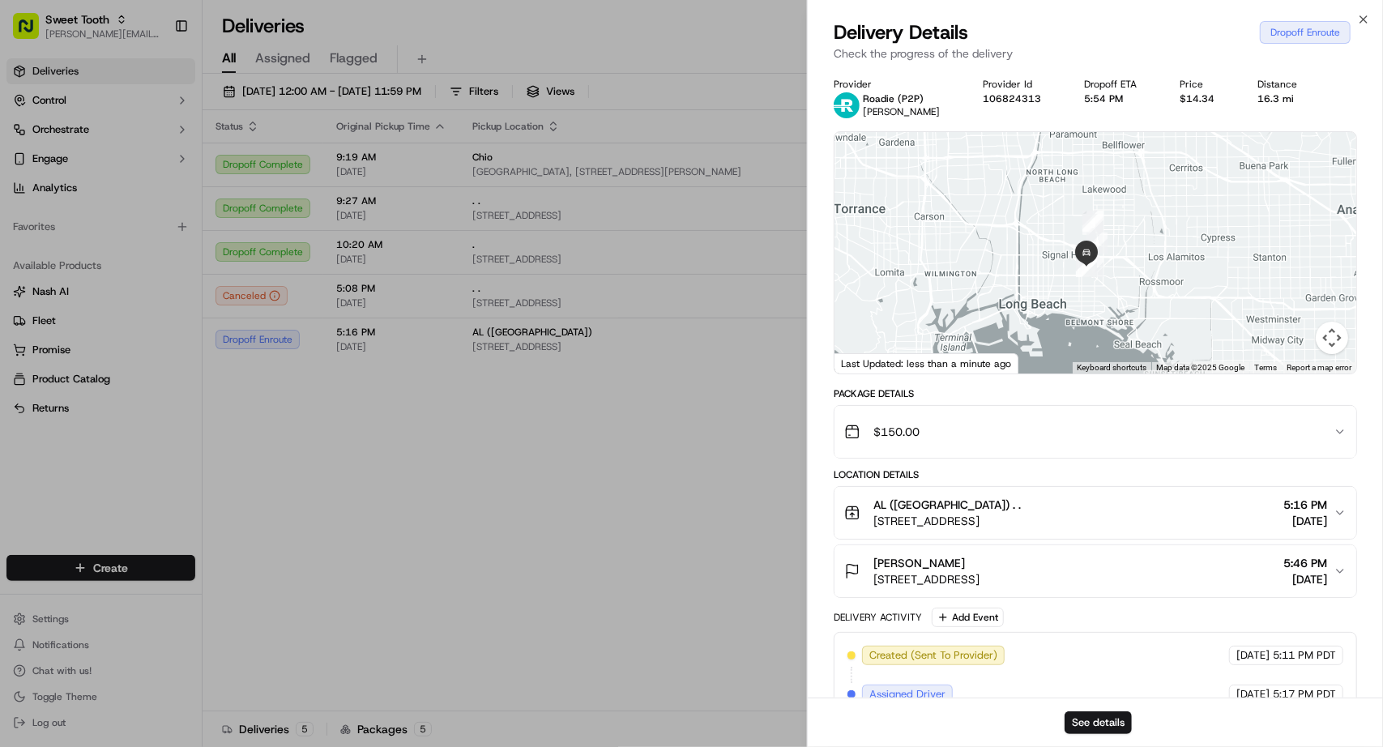
click at [1102, 290] on div at bounding box center [1095, 252] width 522 height 241
